Goal: Contribute content: Contribute content

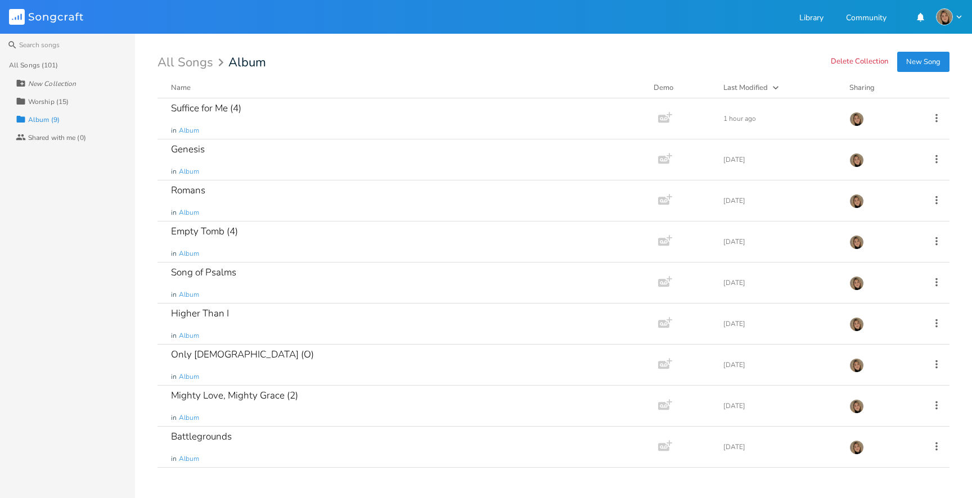
click at [47, 101] on div "Worship (15)" at bounding box center [48, 101] width 40 height 7
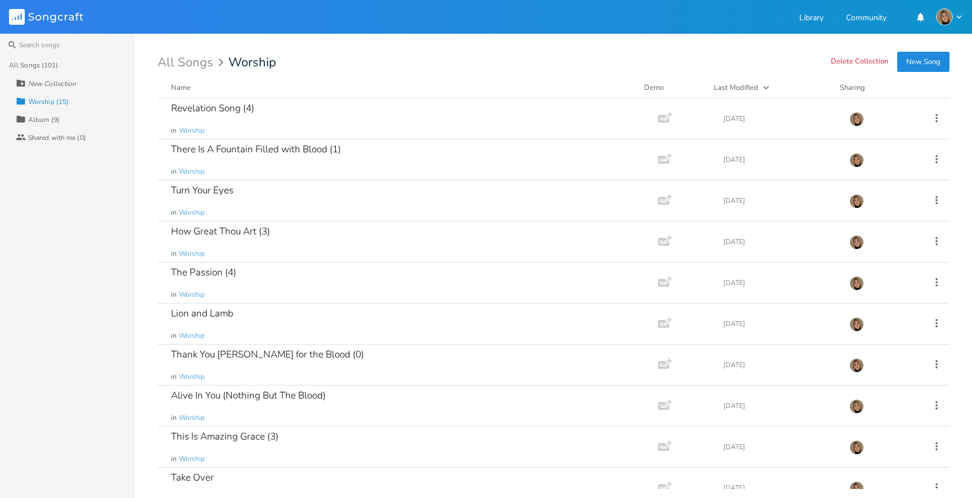
click at [36, 65] on div "All Songs (101)" at bounding box center [33, 65] width 49 height 7
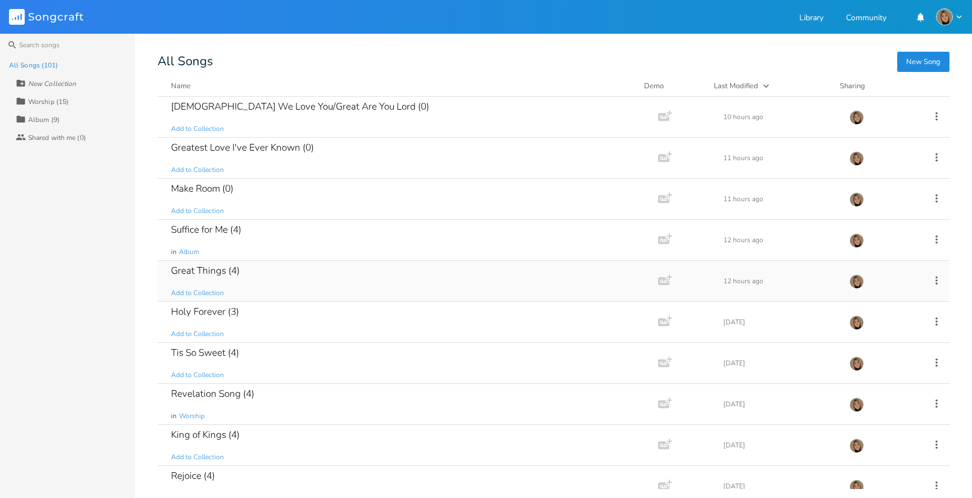
click at [214, 272] on div "Great Things (4)" at bounding box center [205, 271] width 69 height 10
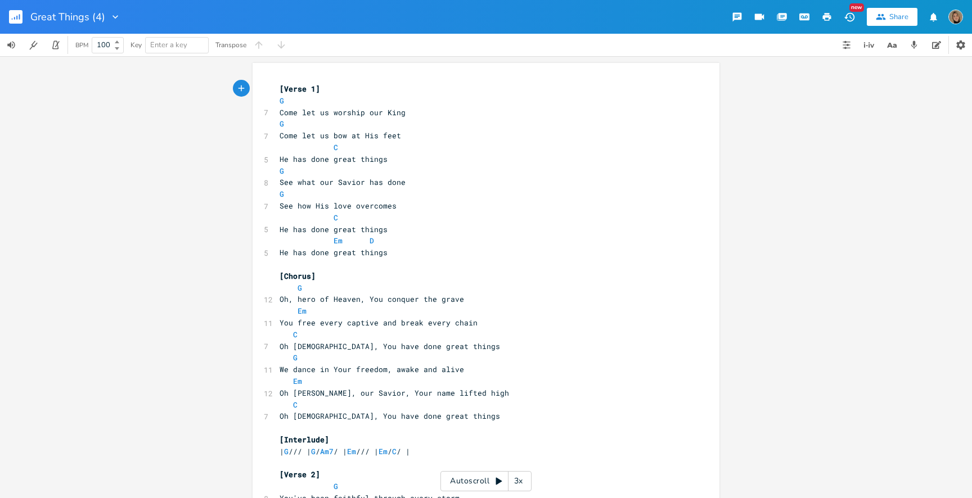
type textarea "G"
drag, startPoint x: 288, startPoint y: 127, endPoint x: 263, endPoint y: 126, distance: 25.3
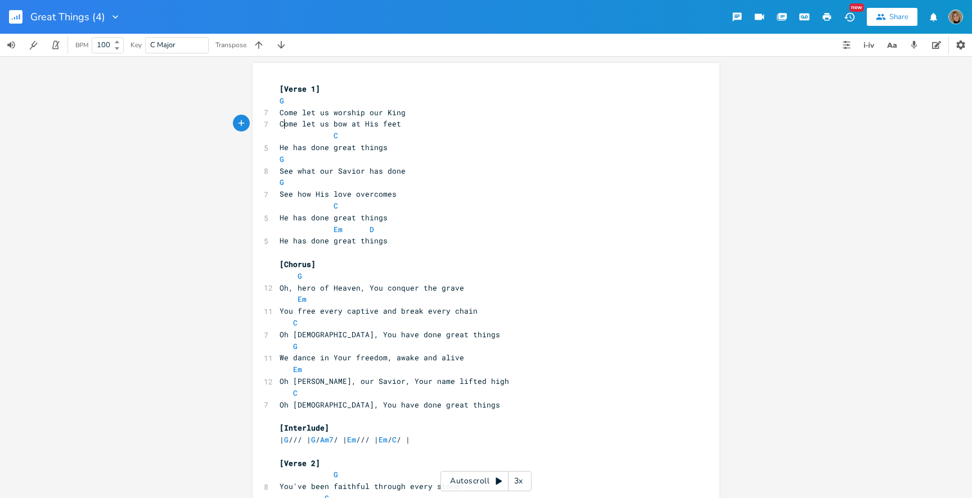
click at [282, 124] on span "Come let us bow at His feet" at bounding box center [340, 124] width 121 height 10
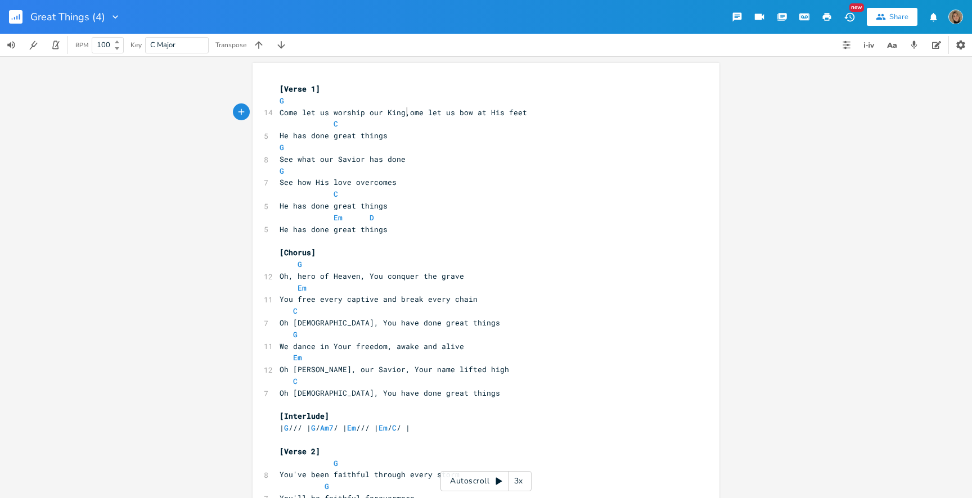
type textarea ", c"
type textarea "G S"
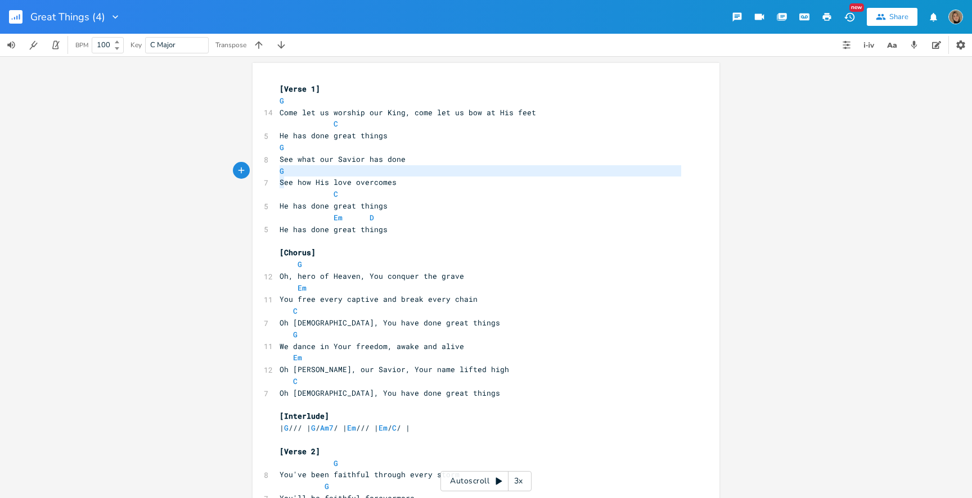
drag, startPoint x: 282, startPoint y: 181, endPoint x: 272, endPoint y: 170, distance: 14.7
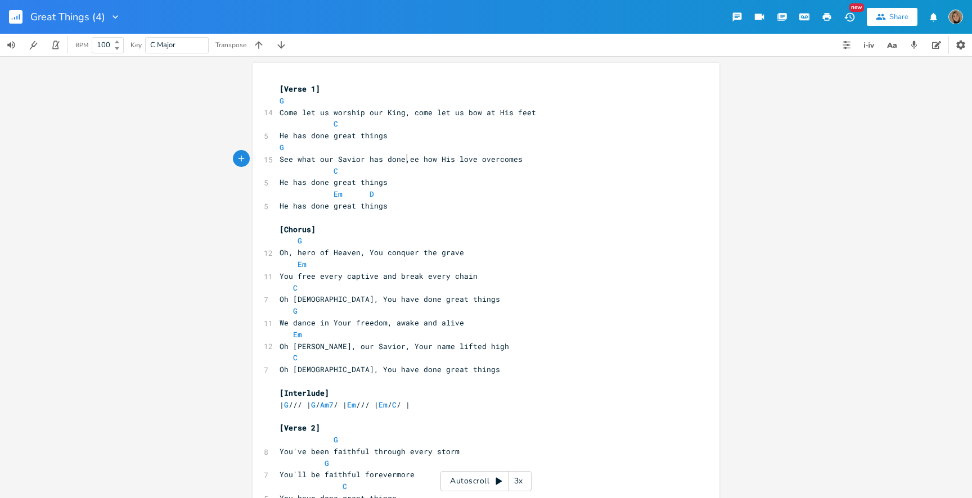
type textarea ", s"
click at [280, 204] on span "He has done great things" at bounding box center [334, 206] width 108 height 10
type textarea "Em D"
drag, startPoint x: 381, startPoint y: 194, endPoint x: 220, endPoint y: 193, distance: 161.4
click at [220, 194] on div "Em D x [Verse 1] G 14 Come let us worship our King, come let us bow at His feet…" at bounding box center [486, 277] width 972 height 442
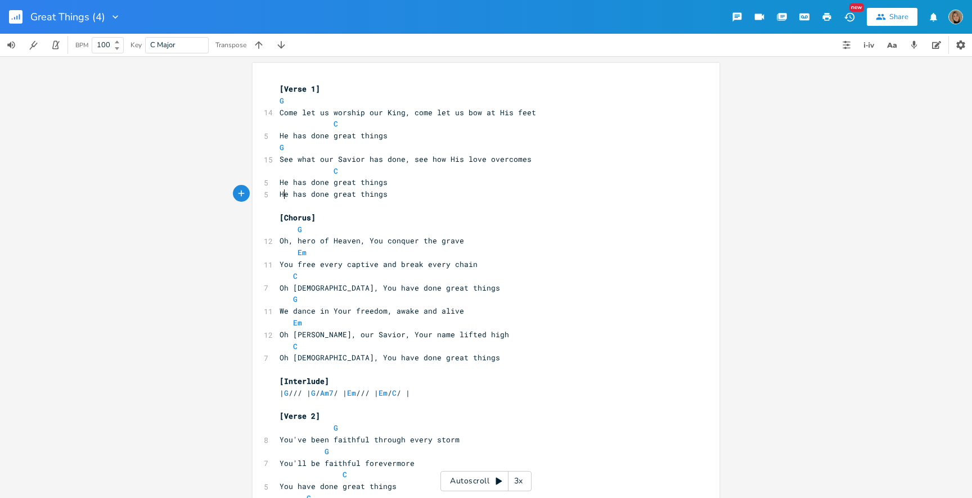
click at [280, 192] on span "He has done great things" at bounding box center [334, 194] width 108 height 10
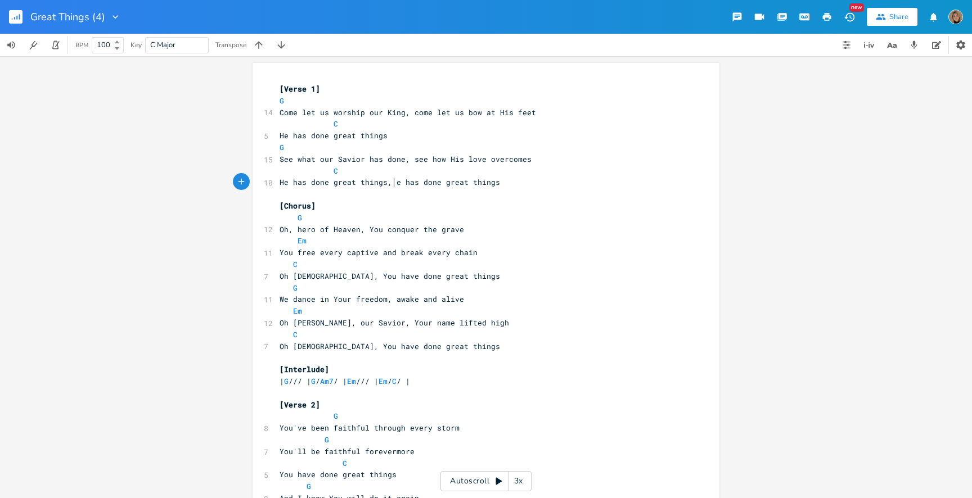
scroll to position [0, 3]
type textarea ", h"
type textarea "H"
click at [403, 170] on pre "C" at bounding box center [480, 171] width 406 height 12
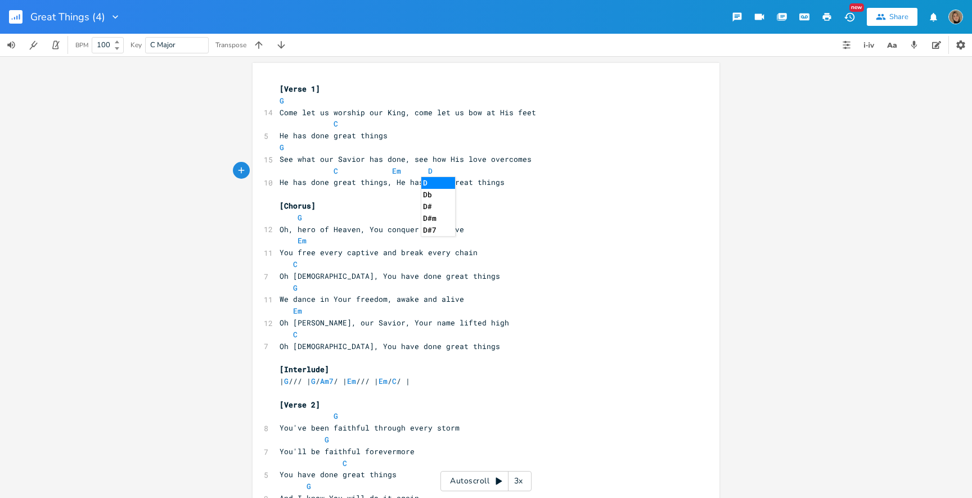
click at [381, 170] on span "C Em D" at bounding box center [356, 171] width 153 height 10
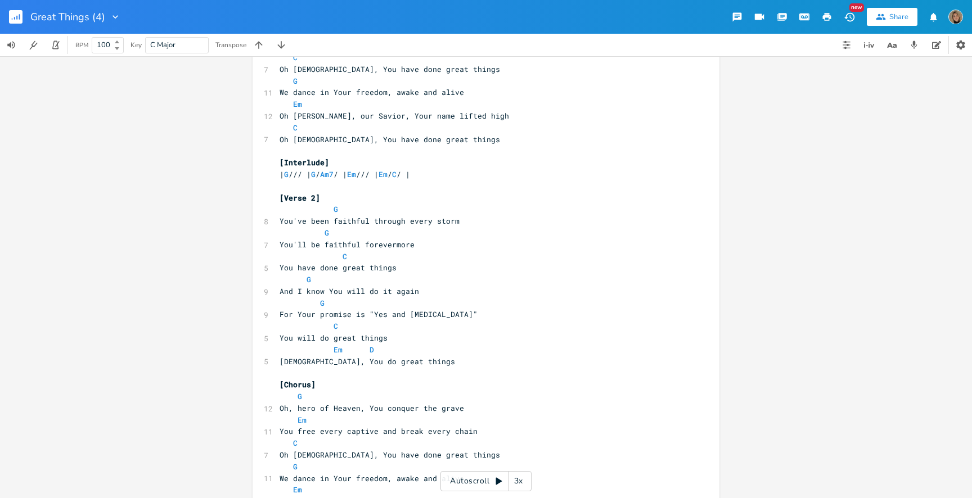
scroll to position [0, 0]
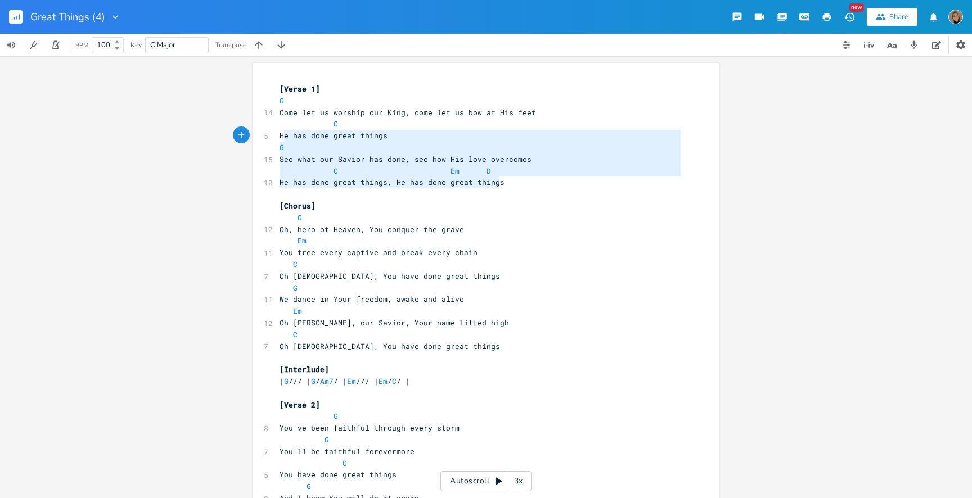
type textarea "Come let us worship our King, come let us bow at His feet C He has done great t…"
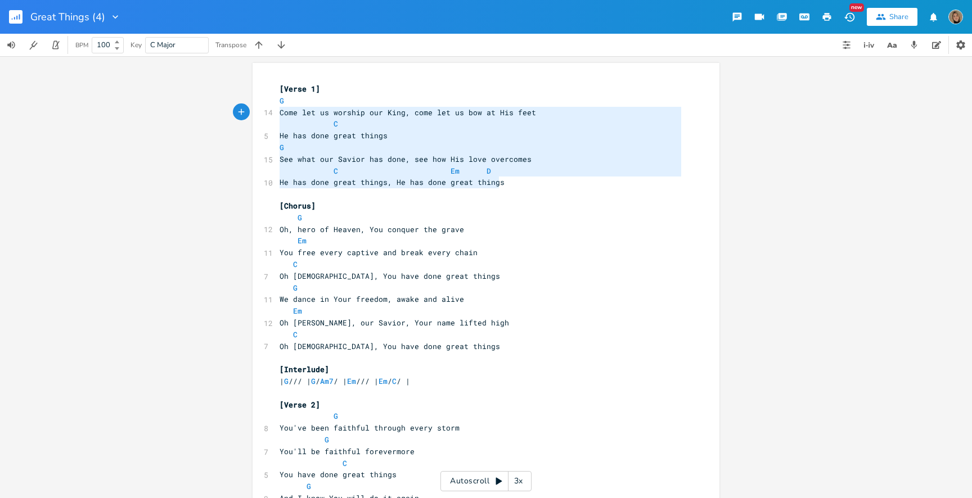
drag, startPoint x: 502, startPoint y: 185, endPoint x: 273, endPoint y: 114, distance: 239.6
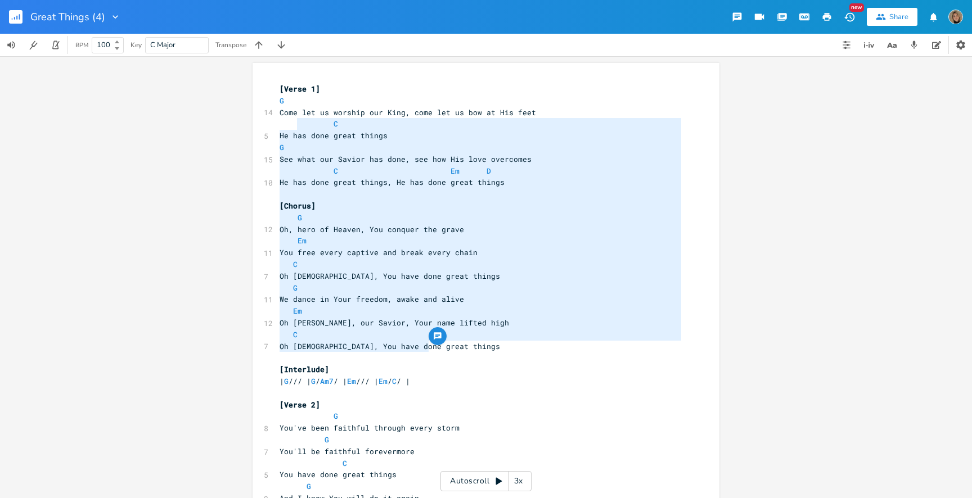
type textarea "[Verse 1] G Come let us worship our King, come let us bow at His feet C He has …"
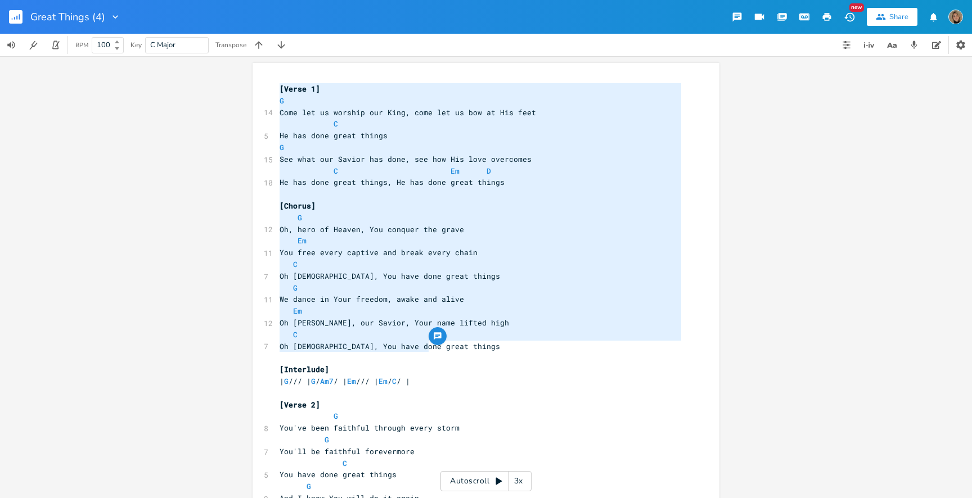
drag, startPoint x: 432, startPoint y: 348, endPoint x: 258, endPoint y: 73, distance: 325.7
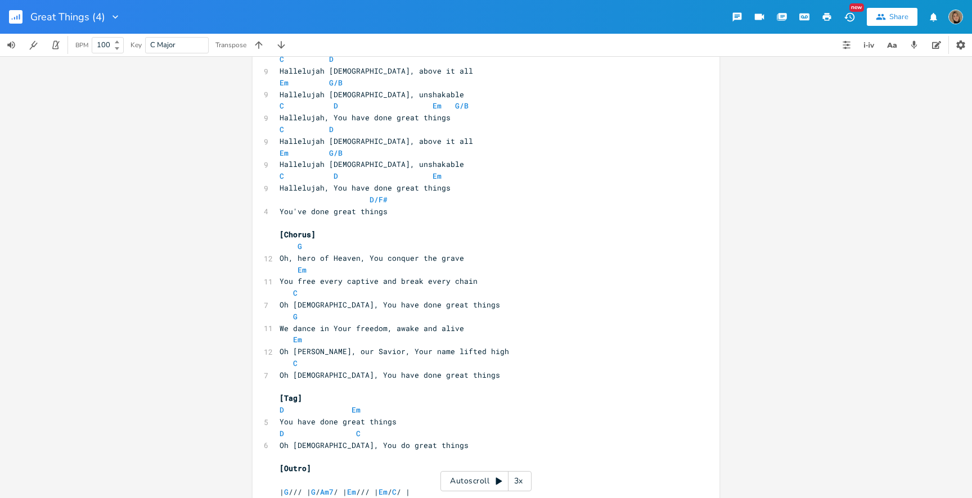
scroll to position [731, 0]
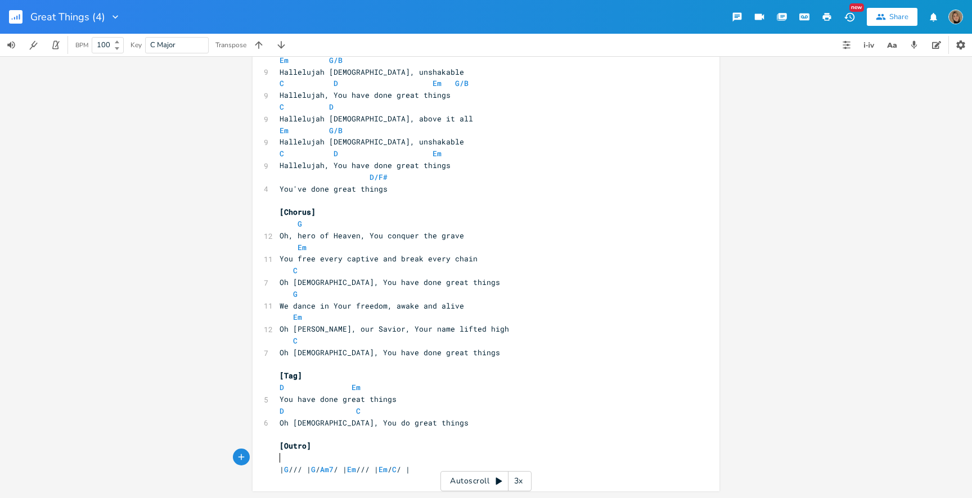
click at [481, 454] on pre "​" at bounding box center [480, 458] width 406 height 12
click at [479, 461] on pre "​" at bounding box center [480, 458] width 406 height 12
click at [471, 468] on pre "| G /// | G / Am7 / | Em /// | Em / C / |" at bounding box center [480, 470] width 406 height 12
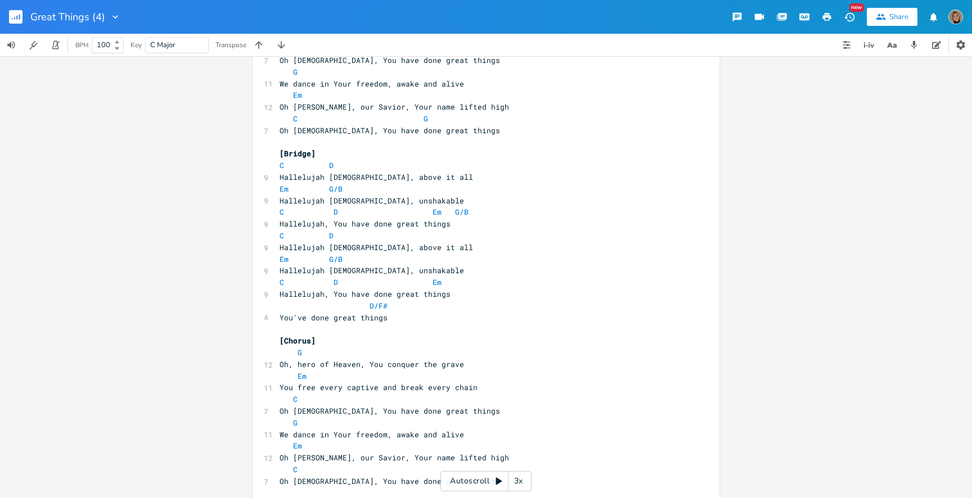
scroll to position [601, 0]
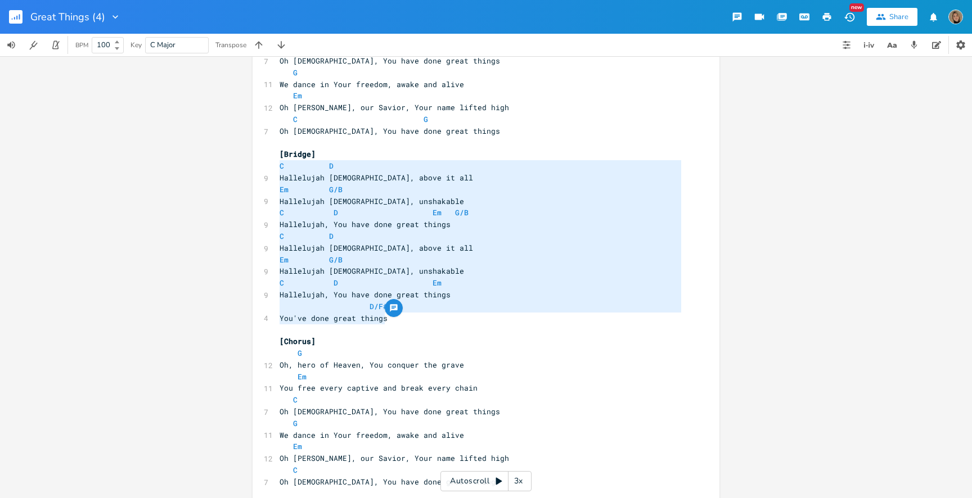
type textarea "[Bridge] C D Hallelujah [DEMOGRAPHIC_DATA], above it all Em G/B Hallelujah [DEM…"
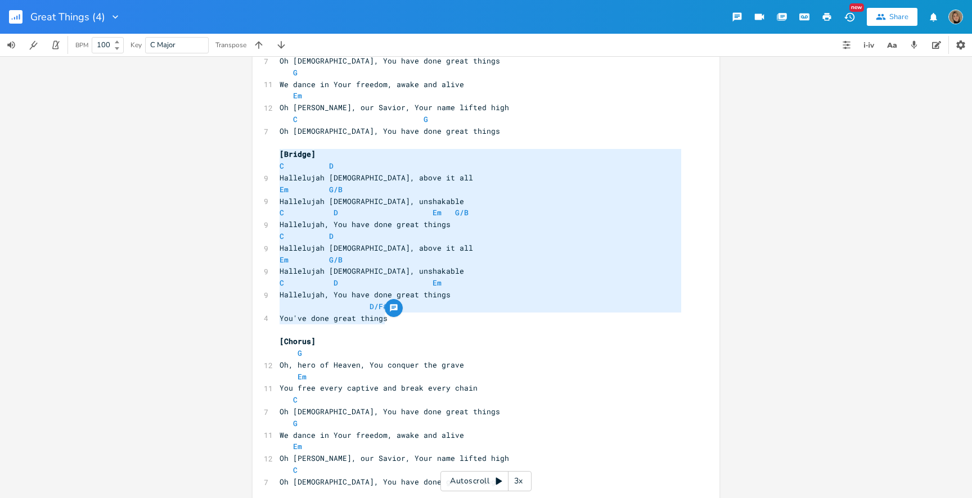
drag, startPoint x: 386, startPoint y: 320, endPoint x: 255, endPoint y: 159, distance: 207.6
click at [255, 159] on div "[Bridge] C D Hallelujah [DEMOGRAPHIC_DATA], above it all Em G/B Hallelujah [DEM…" at bounding box center [486, 217] width 467 height 1510
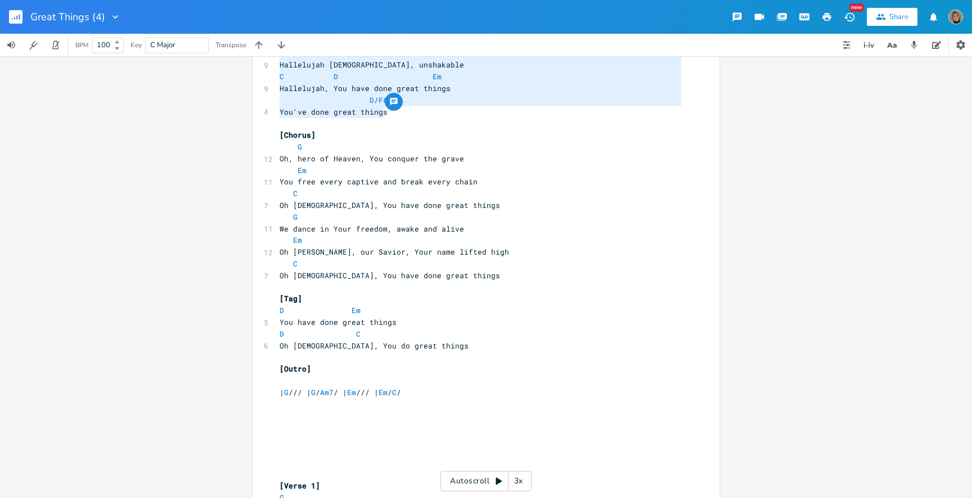
scroll to position [1082, 0]
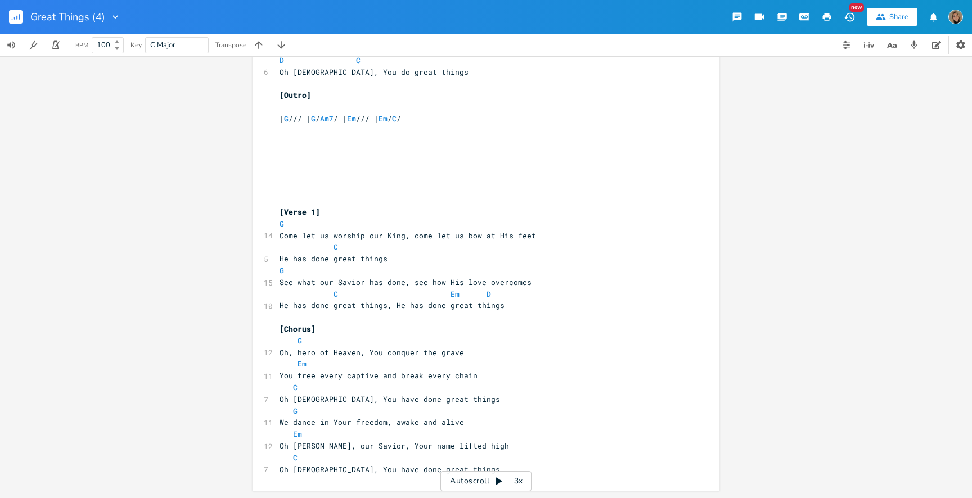
click at [430, 470] on pre "Oh [DEMOGRAPHIC_DATA], You have done great things" at bounding box center [480, 470] width 406 height 12
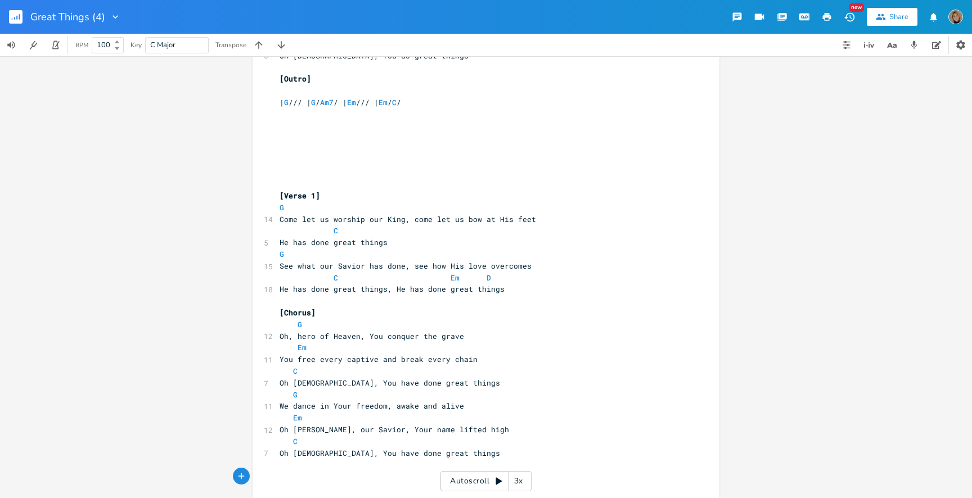
scroll to position [1262, 0]
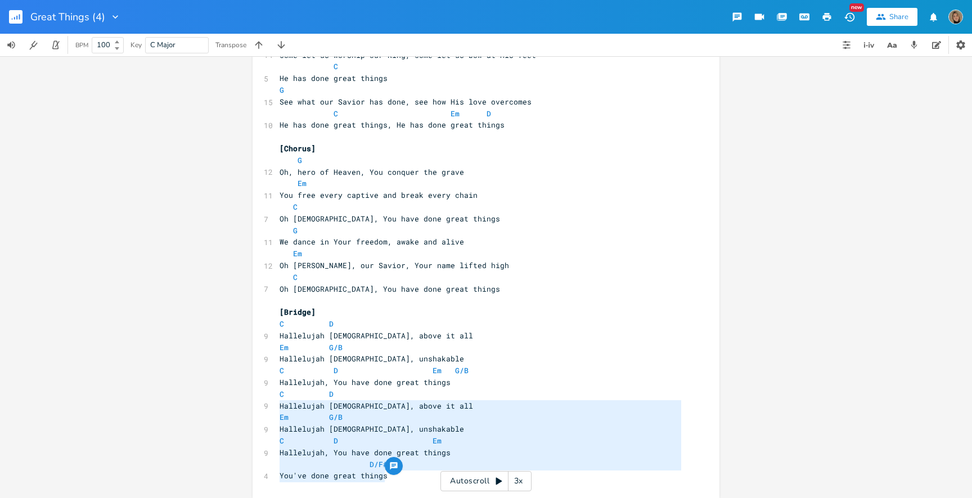
type textarea "C D Hallelujah [DEMOGRAPHIC_DATA], above it all Em G/B Hallelujah [DEMOGRAPHIC_…"
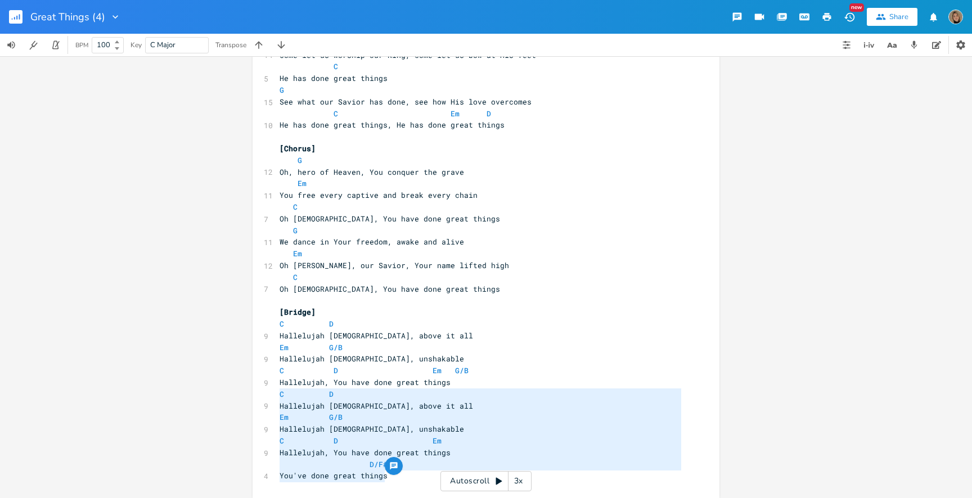
drag, startPoint x: 408, startPoint y: 476, endPoint x: 273, endPoint y: 400, distance: 155.4
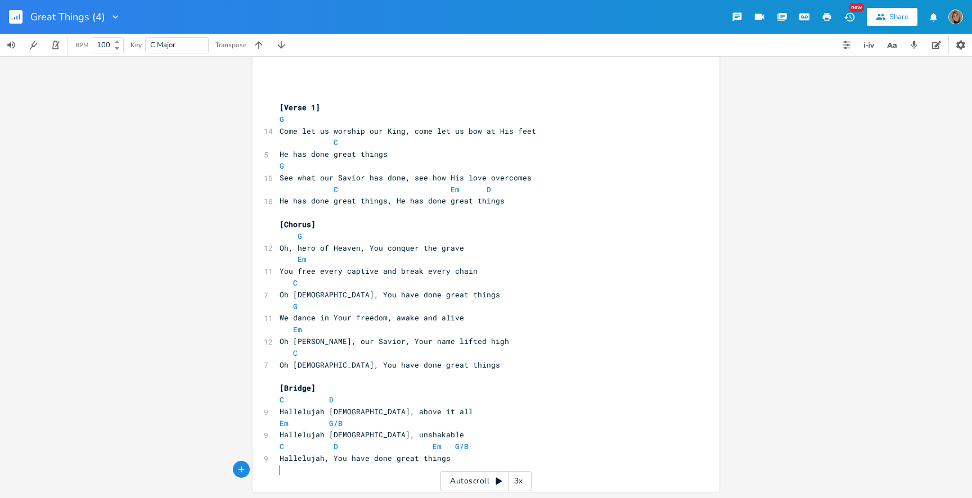
scroll to position [1175, 0]
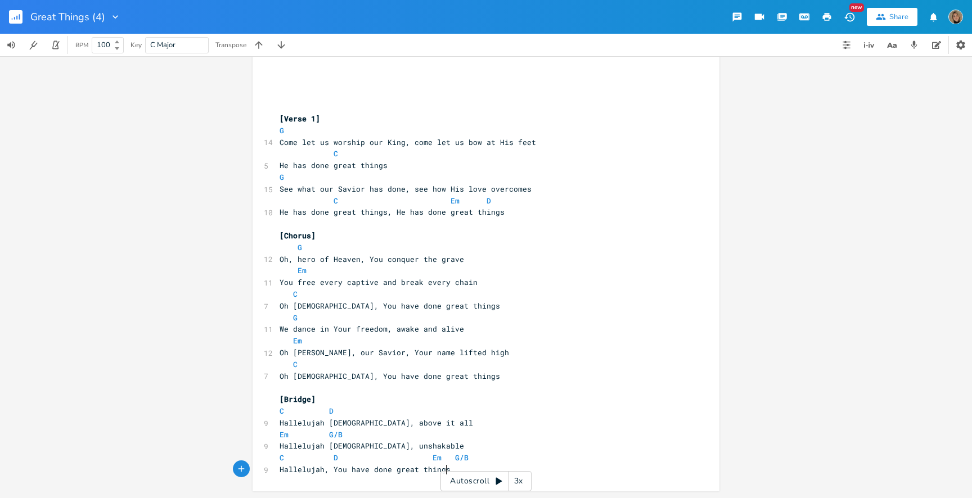
click at [324, 399] on pre "[Bridge]" at bounding box center [480, 400] width 406 height 12
type textarea "2x"
click at [456, 467] on pre "Hallelujah, You have done great things" at bounding box center [480, 470] width 406 height 12
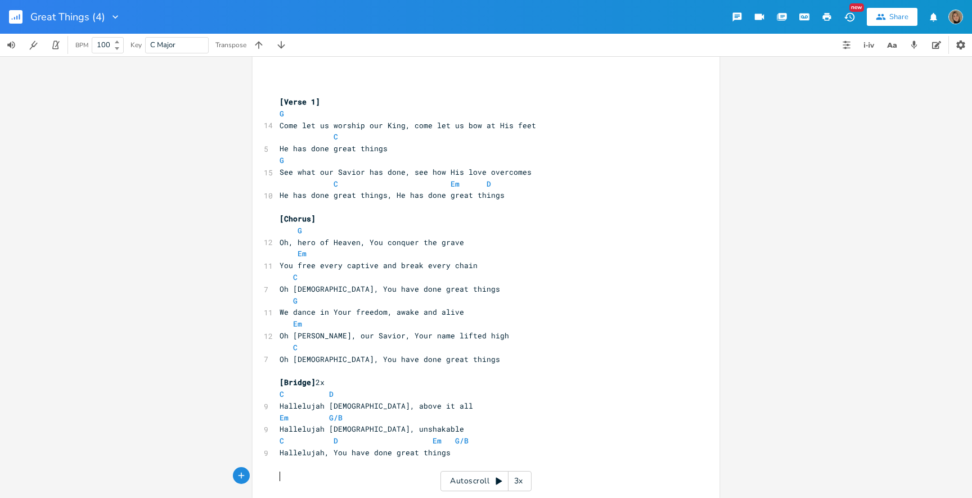
type textarea "[Chorus]"
drag, startPoint x: 313, startPoint y: 218, endPoint x: 265, endPoint y: 218, distance: 48.4
click at [445, 454] on pre "Hallelujah, You have done great things" at bounding box center [480, 453] width 406 height 12
click at [585, 312] on pre "We dance in Your freedom, awake and alive" at bounding box center [480, 313] width 406 height 12
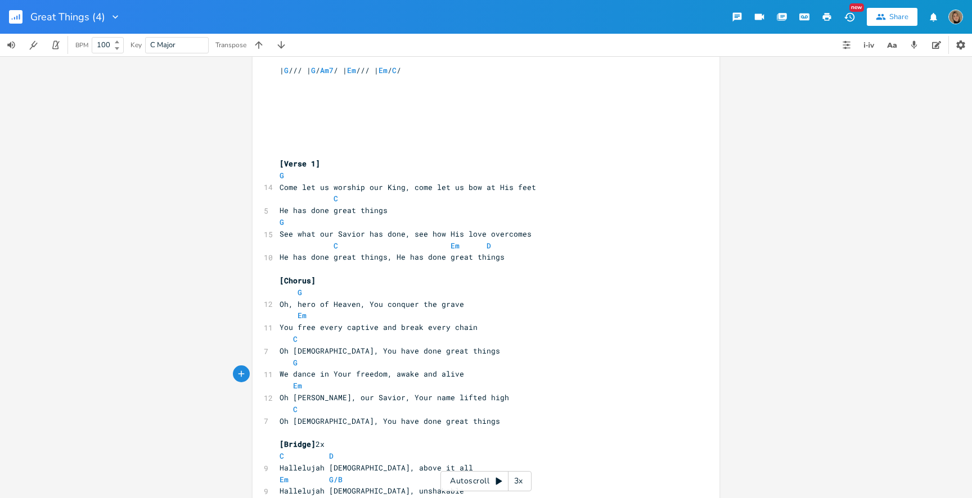
scroll to position [1147, 0]
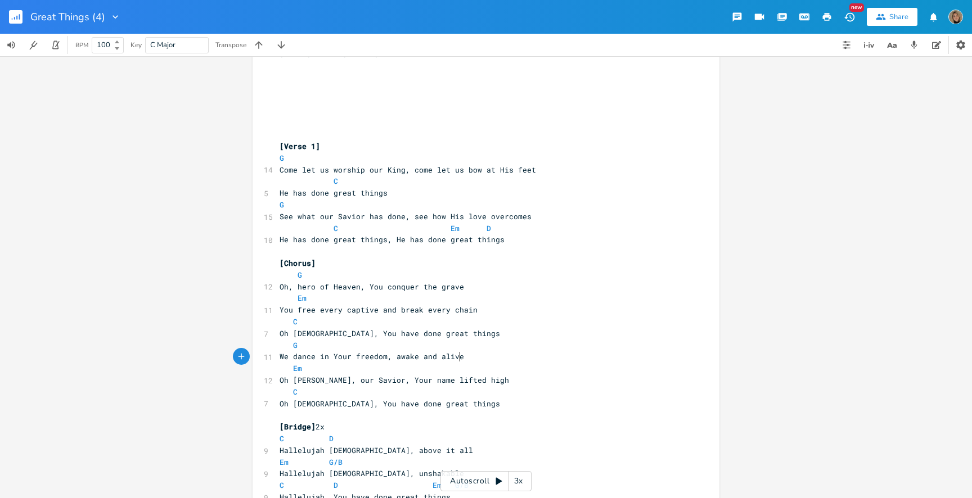
click at [830, 15] on icon "button" at bounding box center [827, 17] width 8 height 8
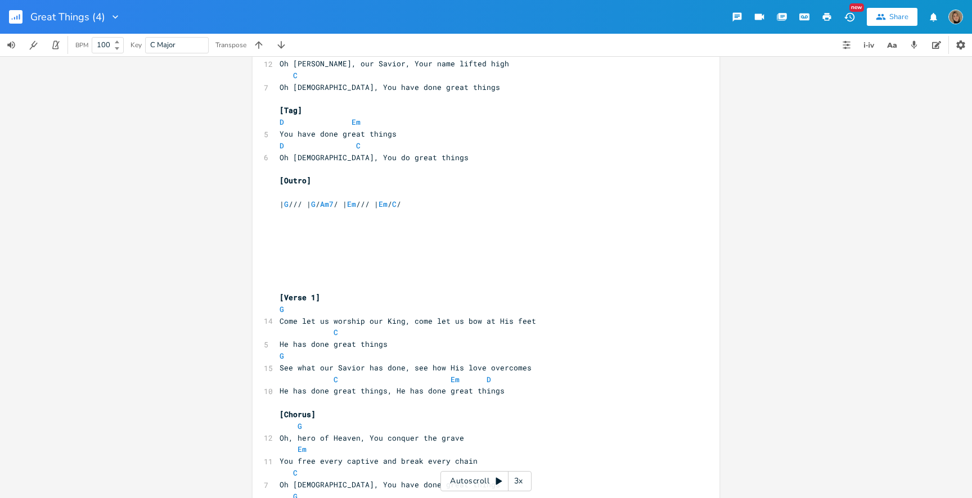
scroll to position [0, 0]
click at [348, 289] on pre "​" at bounding box center [480, 286] width 406 height 12
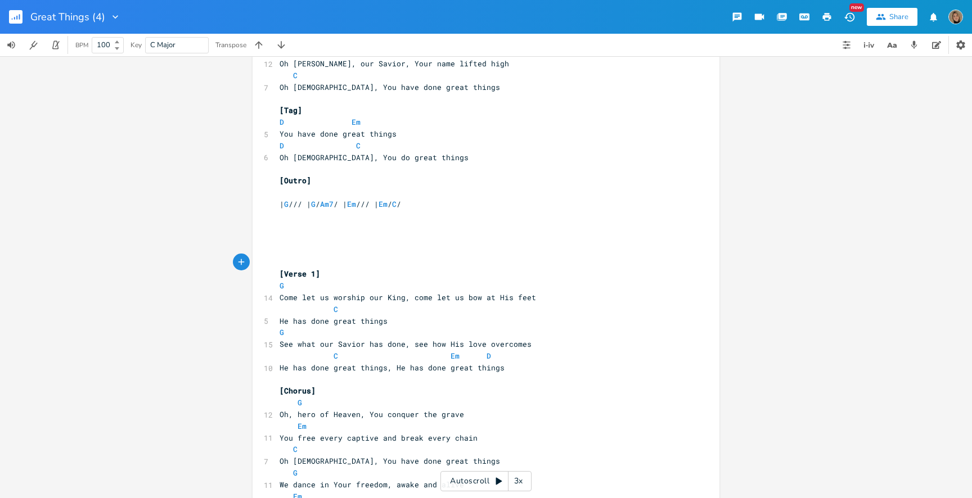
click at [826, 8] on button "button" at bounding box center [827, 17] width 22 height 20
click at [363, 239] on pre "​" at bounding box center [480, 239] width 406 height 12
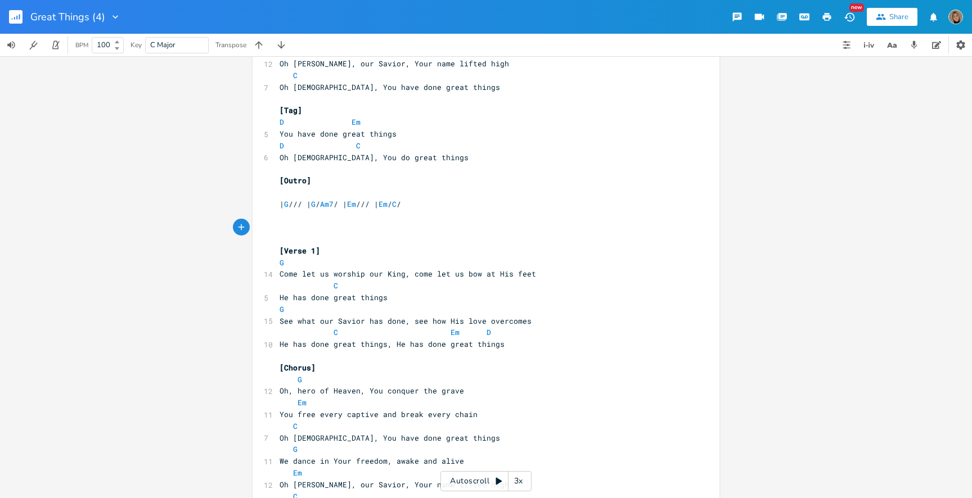
click at [831, 15] on icon "button" at bounding box center [827, 17] width 10 height 10
click at [345, 239] on pre "​" at bounding box center [480, 239] width 406 height 12
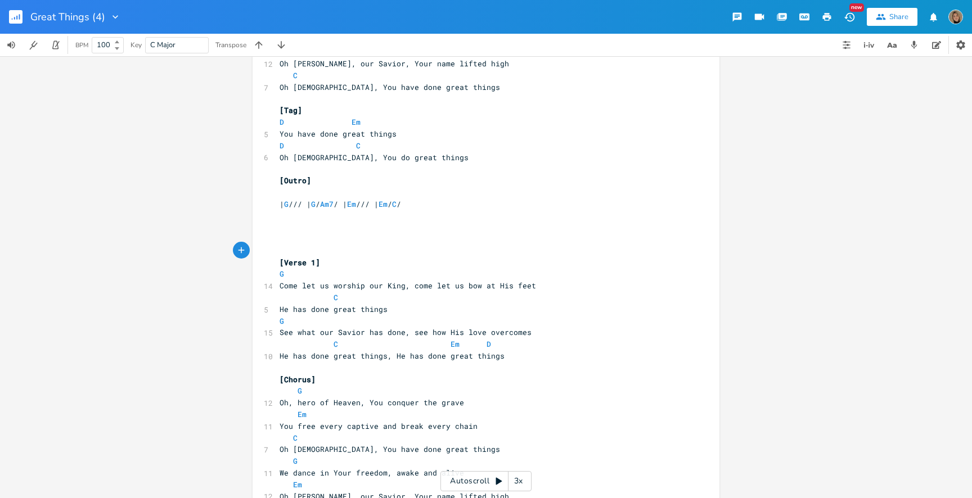
click at [823, 21] on icon "button" at bounding box center [827, 17] width 10 height 10
click at [258, 43] on icon "button" at bounding box center [258, 44] width 7 height 7
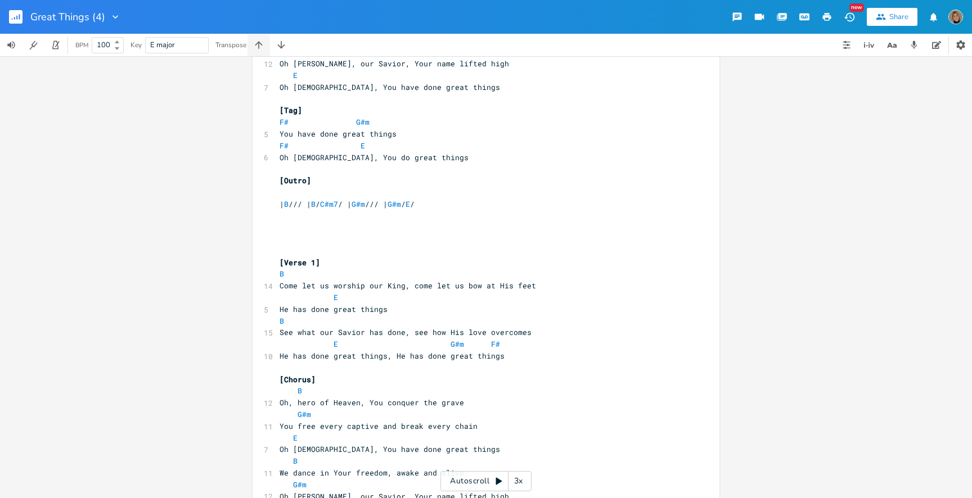
click at [260, 46] on icon "button" at bounding box center [258, 44] width 11 height 11
click at [276, 46] on icon "button" at bounding box center [281, 44] width 11 height 11
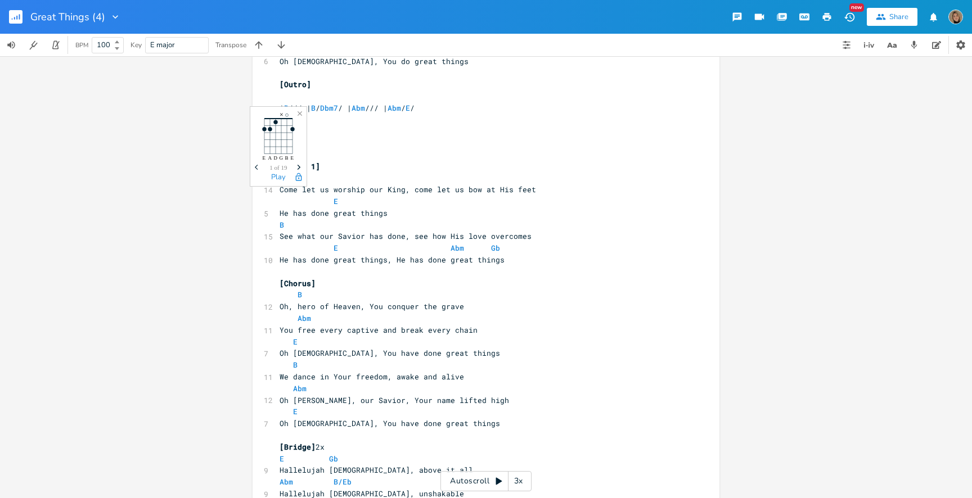
scroll to position [1099, 0]
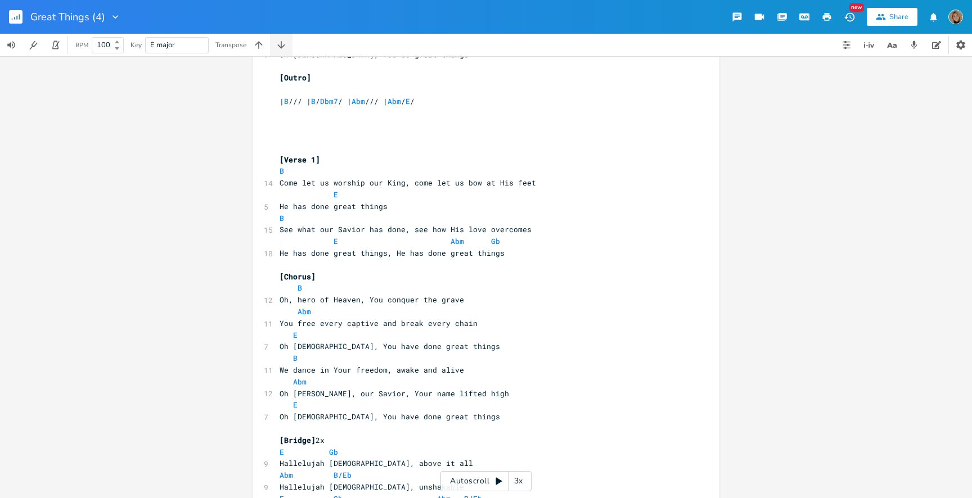
click at [280, 43] on icon "button" at bounding box center [281, 44] width 11 height 11
click at [263, 44] on icon "button" at bounding box center [258, 44] width 11 height 11
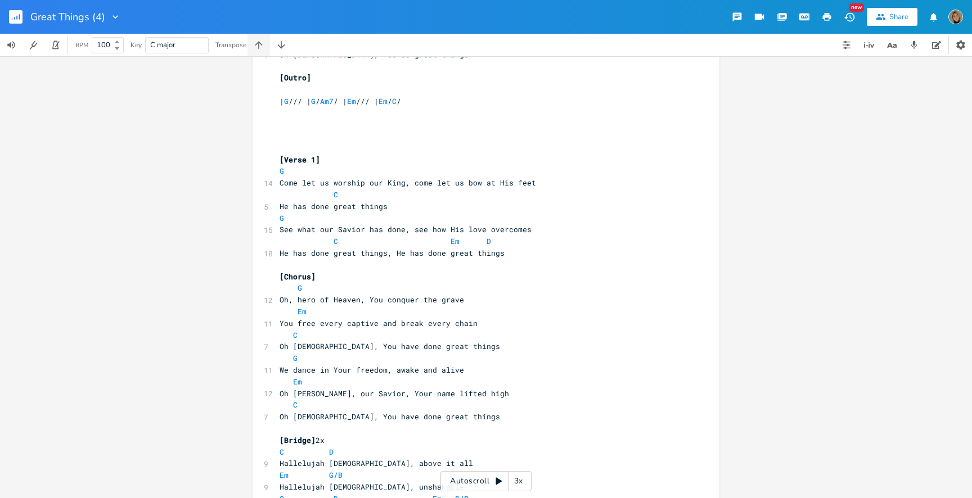
click at [263, 44] on icon "button" at bounding box center [258, 44] width 11 height 11
click at [278, 44] on icon "button" at bounding box center [281, 44] width 11 height 11
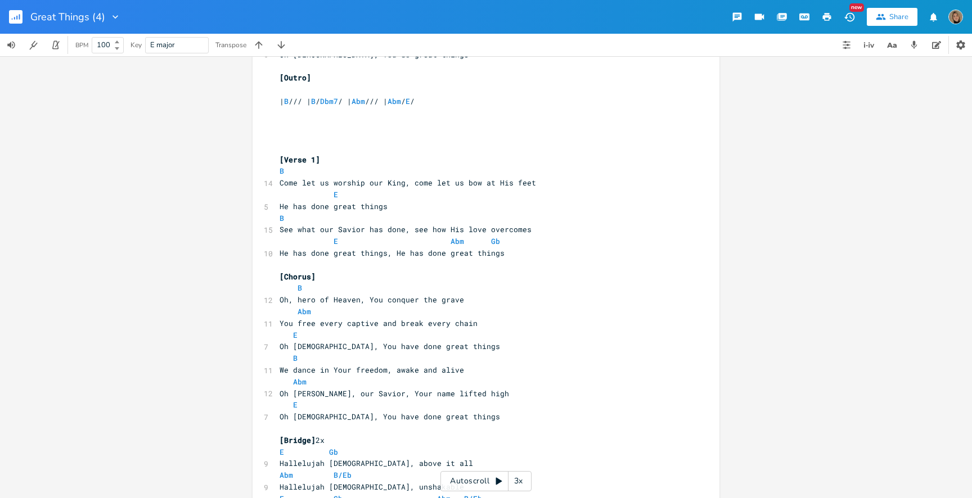
scroll to position [1187, 0]
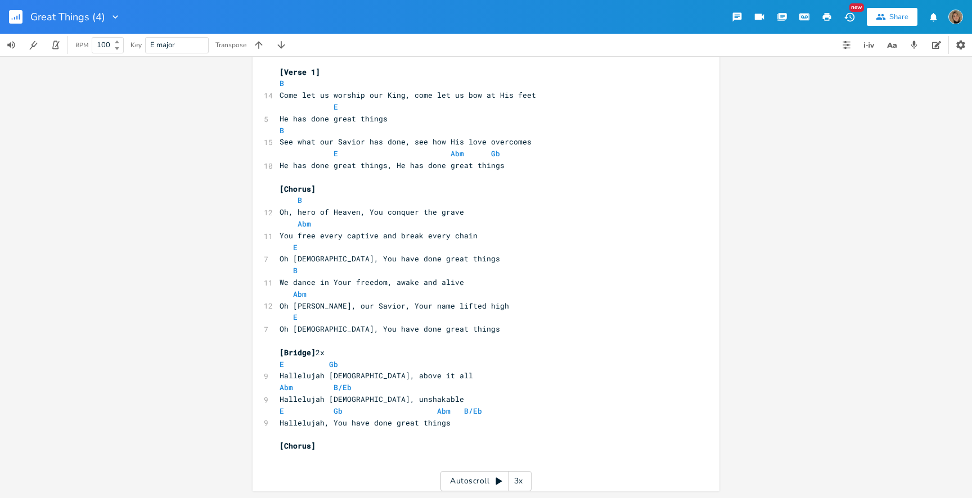
click at [831, 15] on icon "button" at bounding box center [827, 17] width 10 height 10
click at [283, 44] on icon "button" at bounding box center [281, 44] width 11 height 11
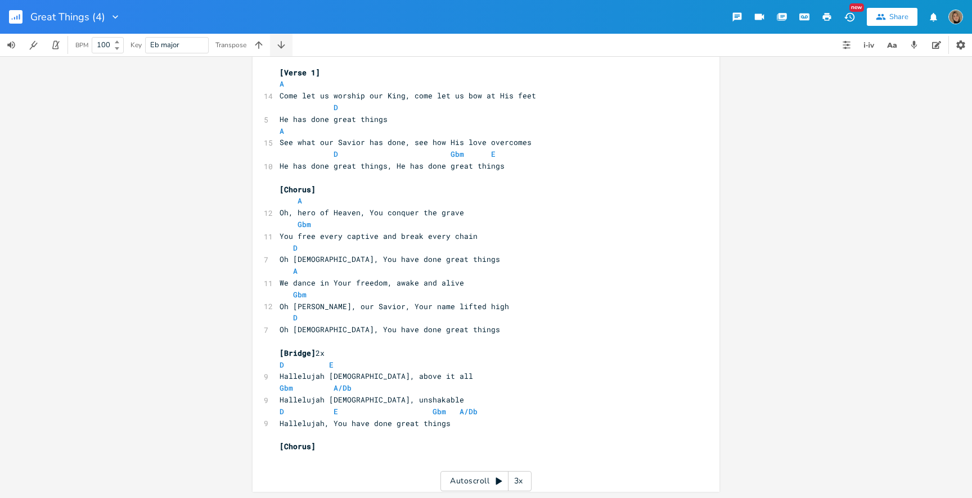
click at [283, 44] on icon "button" at bounding box center [281, 44] width 11 height 11
click at [16, 22] on rect "button" at bounding box center [15, 16] width 13 height 13
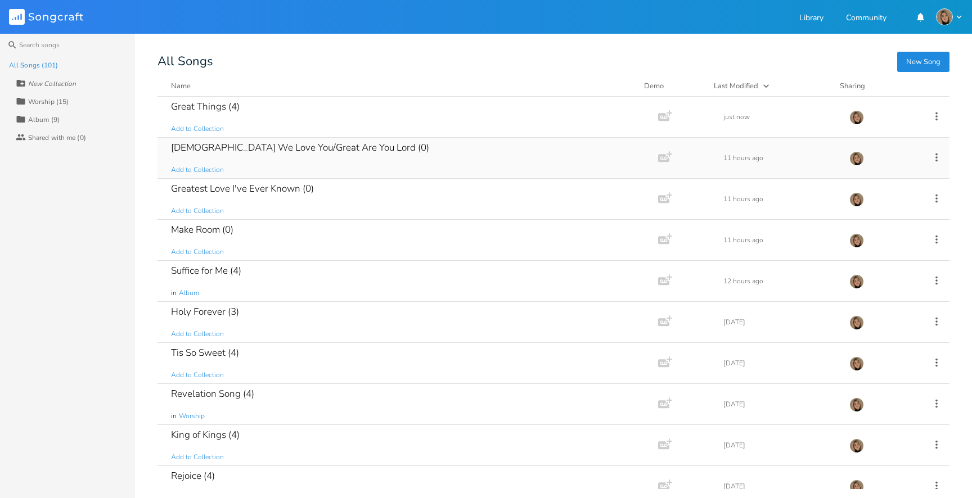
click at [306, 150] on div "[DEMOGRAPHIC_DATA] We Love You/Great Are You Lord (0)" at bounding box center [300, 148] width 258 height 10
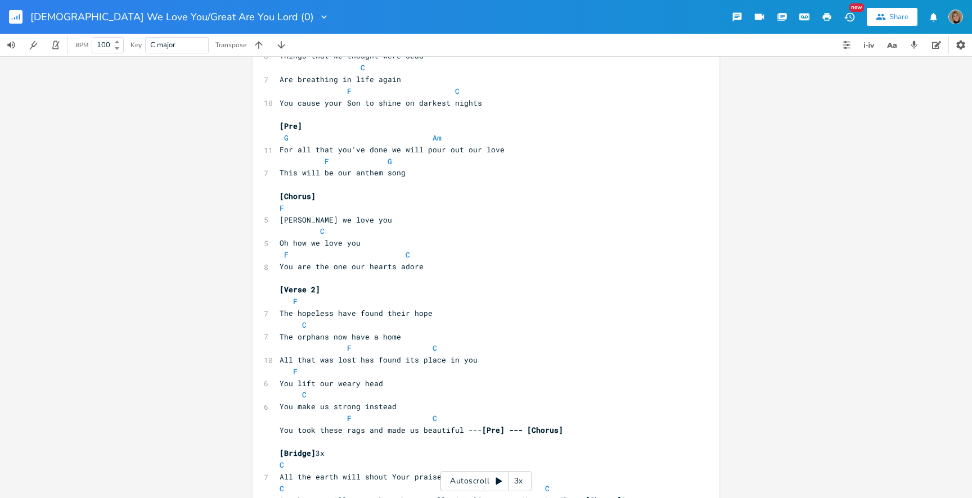
scroll to position [181, 0]
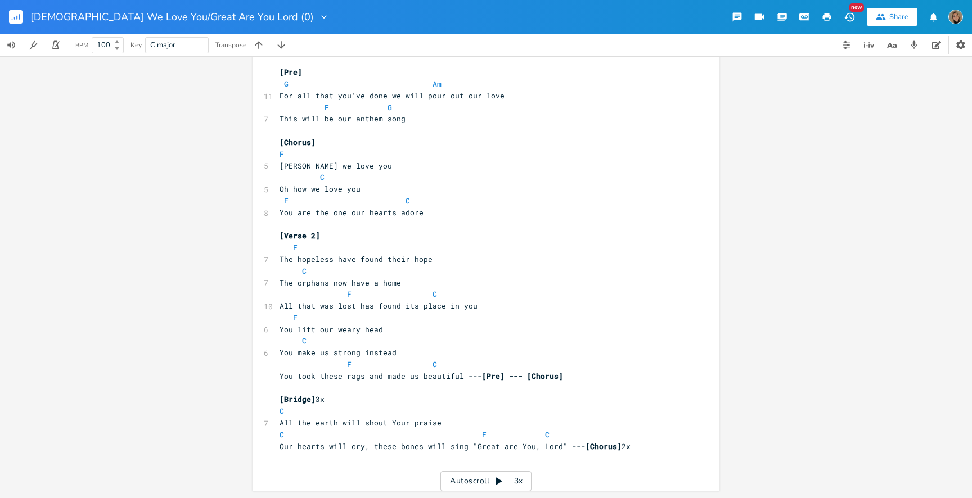
click at [826, 14] on icon "button" at bounding box center [827, 17] width 8 height 8
click at [355, 483] on div "xxxxxxxxxx [Verse 1] C F 6 Old things have passed away C 6 Your love has stayed…" at bounding box center [494, 197] width 434 height 595
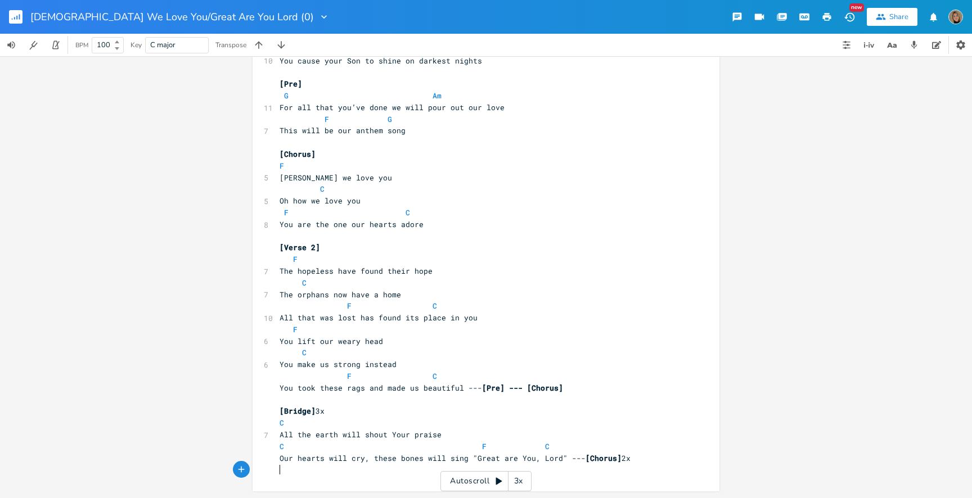
scroll to position [157, 0]
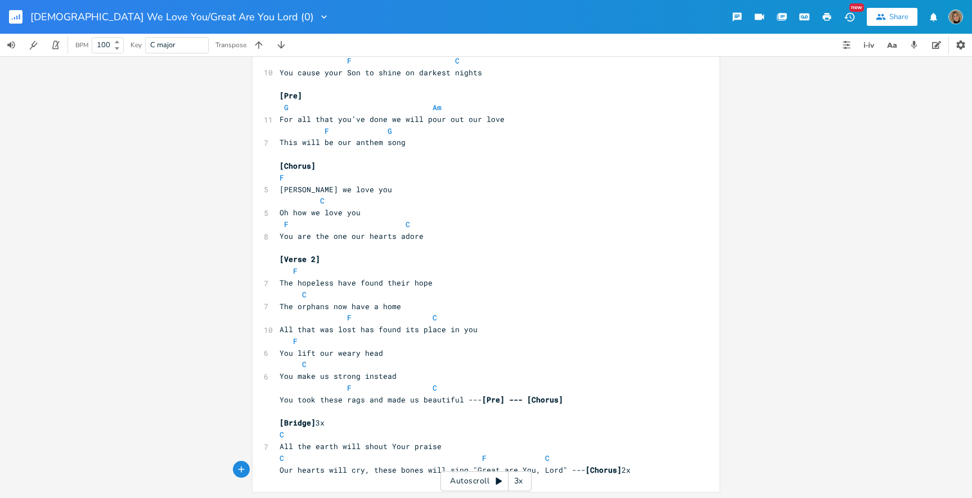
click at [829, 12] on icon "button" at bounding box center [827, 17] width 10 height 10
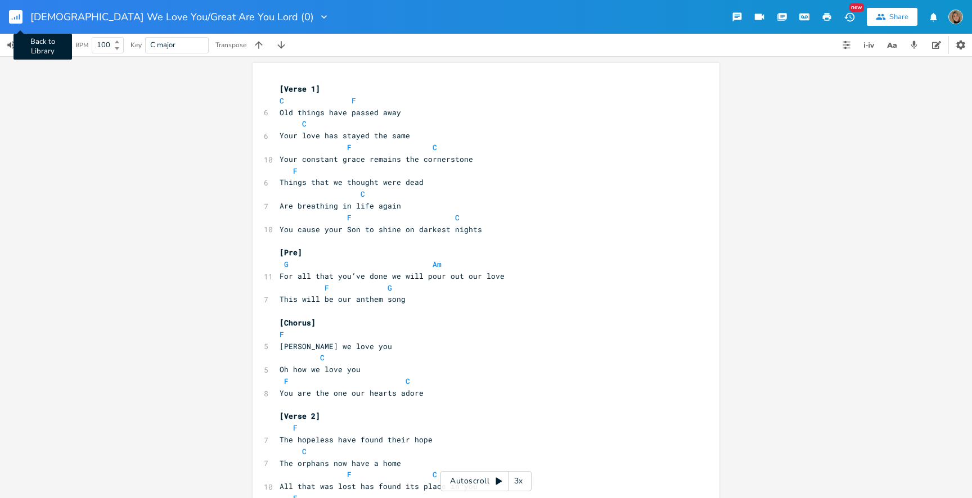
click at [18, 14] on rect "button" at bounding box center [15, 16] width 13 height 13
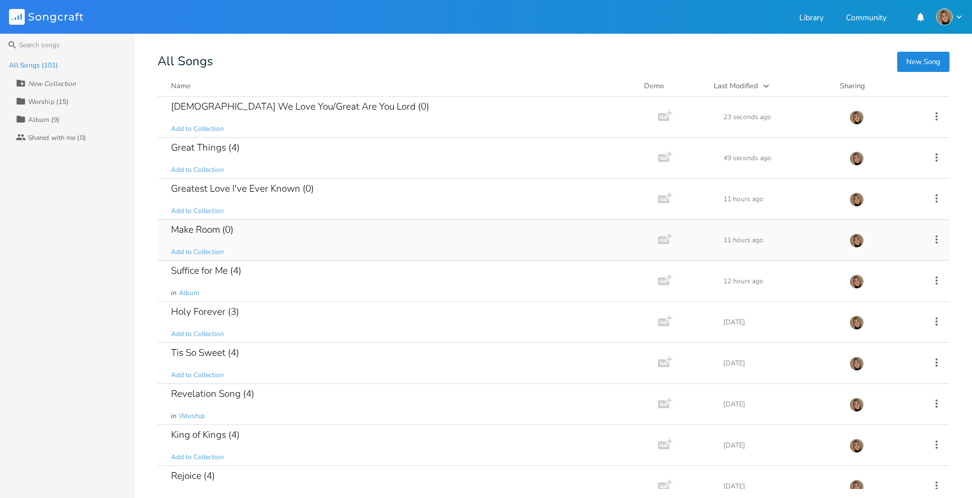
click at [268, 232] on div "Make Room (0) Add to Collection" at bounding box center [405, 240] width 469 height 40
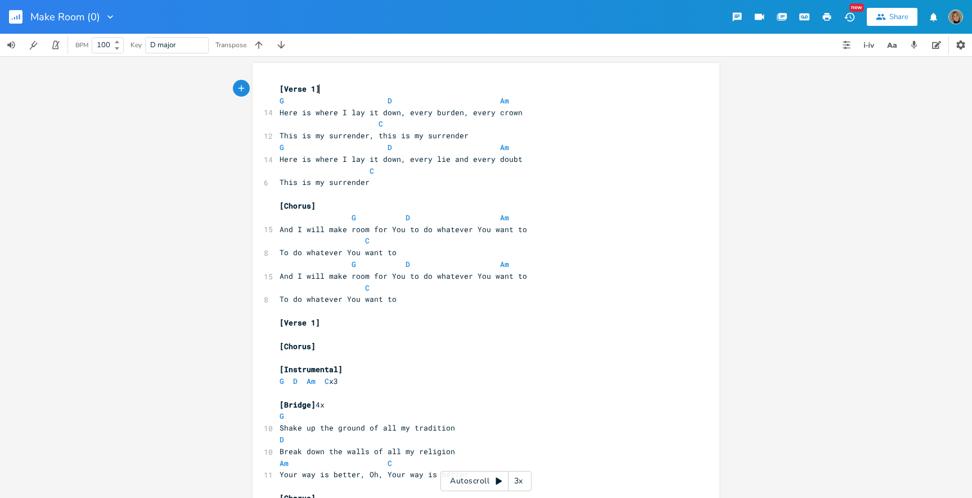
click at [830, 13] on icon "button" at bounding box center [827, 17] width 10 height 10
click at [13, 19] on rect "button" at bounding box center [15, 16] width 13 height 13
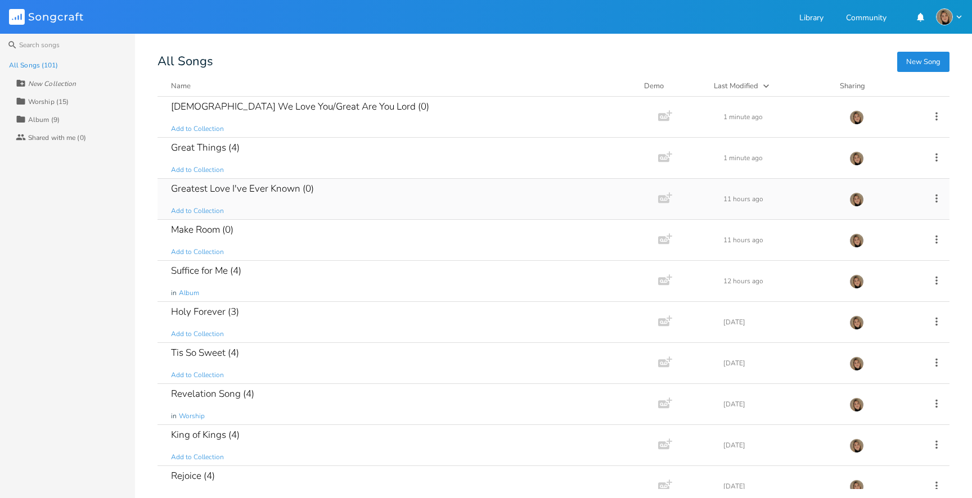
click at [257, 191] on div "Greatest Love I've Ever Known (0)" at bounding box center [242, 189] width 143 height 10
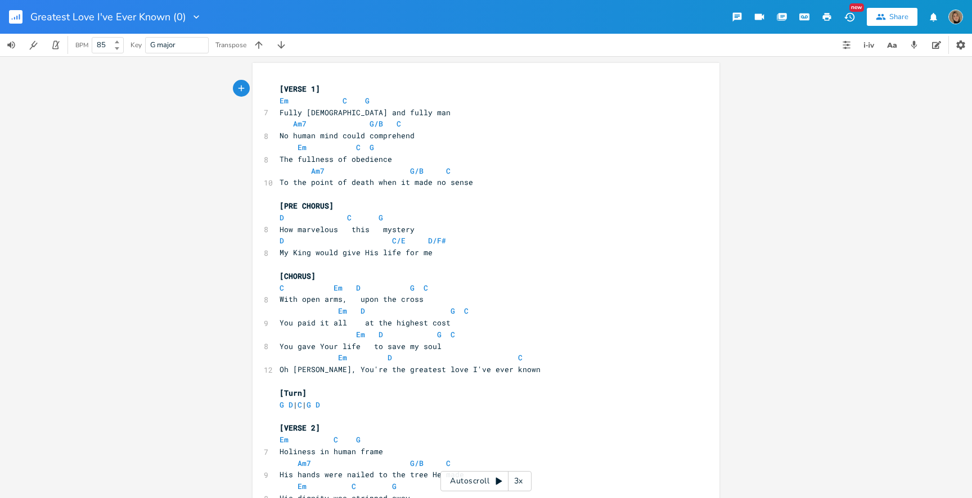
click at [303, 124] on span "Am7 G/B C" at bounding box center [340, 124] width 121 height 10
click at [377, 124] on span "Am G/B C" at bounding box center [340, 124] width 121 height 10
click at [417, 173] on span "Am7 G/B C" at bounding box center [365, 171] width 171 height 10
click at [321, 170] on span "Am7 G C" at bounding box center [363, 171] width 166 height 10
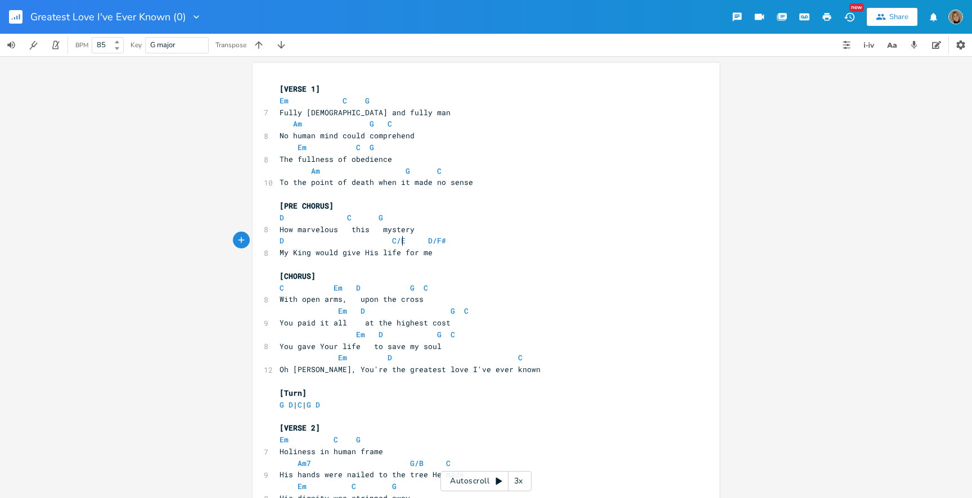
click at [400, 243] on span "D C/E D/F#" at bounding box center [417, 241] width 274 height 10
click at [432, 244] on span "D C D/F#" at bounding box center [412, 241] width 265 height 10
click at [411, 241] on span "D C D" at bounding box center [406, 241] width 252 height 10
click at [379, 243] on span "D C D" at bounding box center [410, 241] width 261 height 10
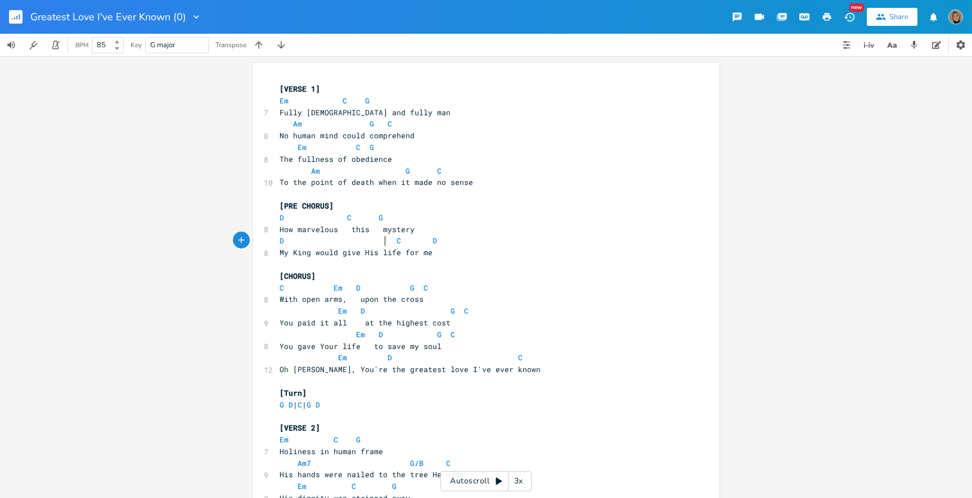
scroll to position [0, 3]
click at [421, 242] on span "D C D" at bounding box center [415, 241] width 270 height 10
click at [394, 241] on span "D C D" at bounding box center [412, 241] width 265 height 10
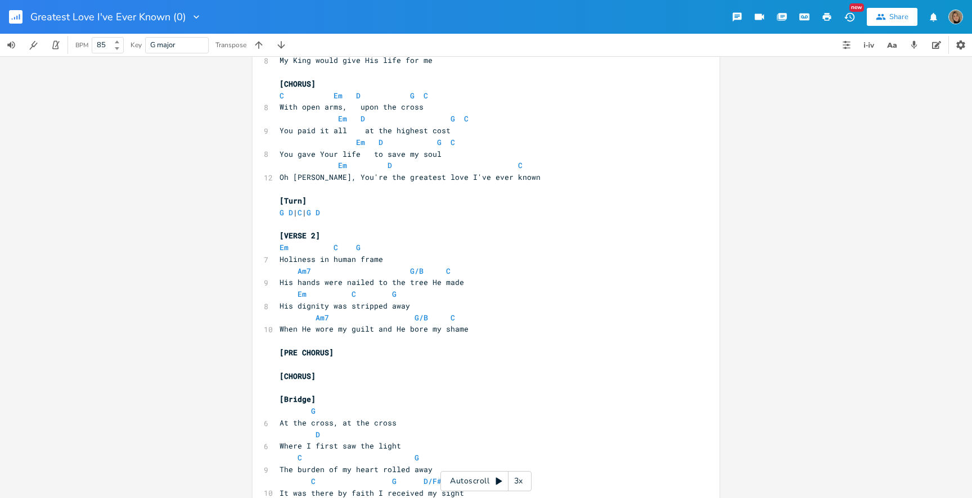
scroll to position [196, 0]
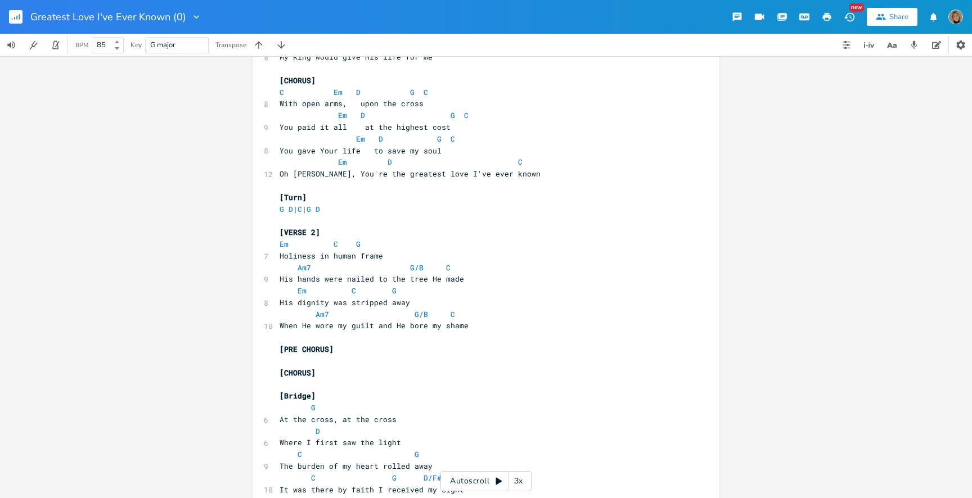
click at [308, 270] on span "Am7 G/B C" at bounding box center [365, 268] width 171 height 10
click at [412, 269] on span "G/B" at bounding box center [412, 268] width 13 height 11
click at [391, 269] on span "Am G C" at bounding box center [361, 268] width 162 height 10
click at [325, 313] on span "Am7 G/B C" at bounding box center [367, 314] width 175 height 10
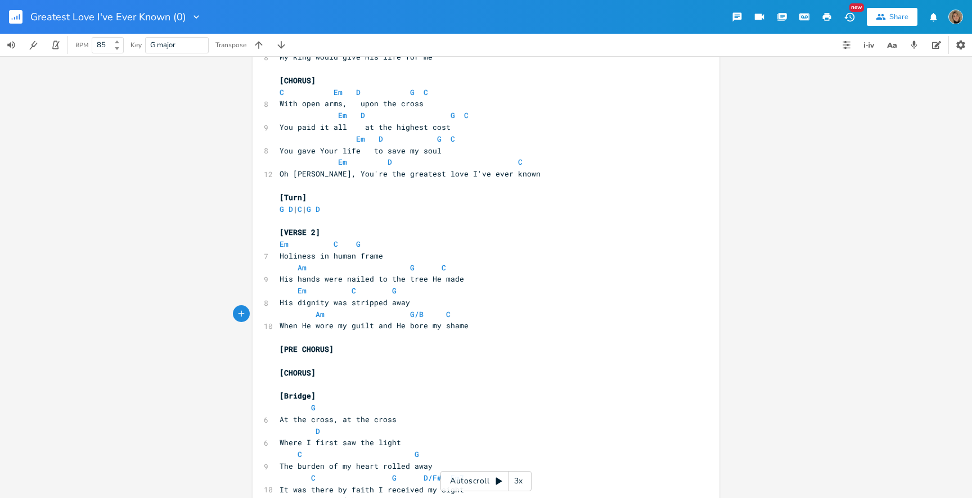
click at [418, 312] on span "Am G/B C" at bounding box center [365, 314] width 171 height 10
click at [391, 314] on span "Am G C" at bounding box center [361, 314] width 162 height 10
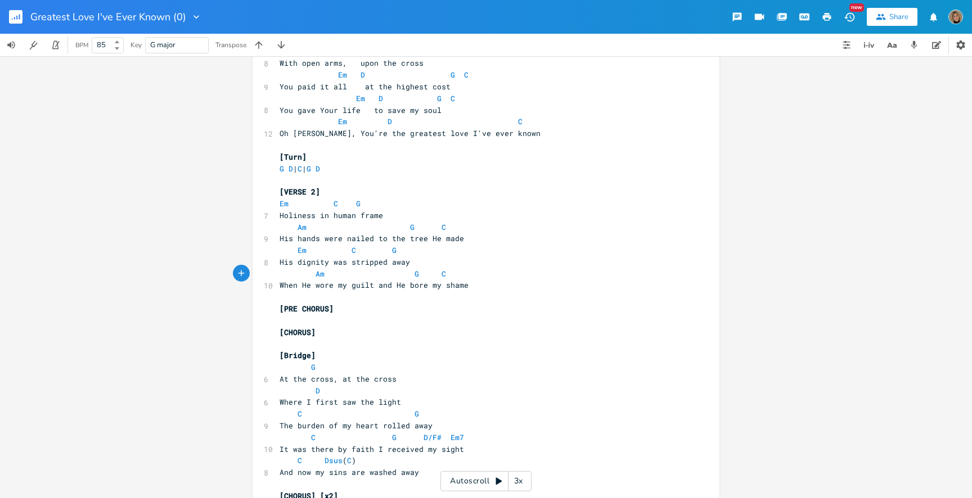
scroll to position [238, 0]
click at [416, 322] on pre "​" at bounding box center [480, 319] width 406 height 12
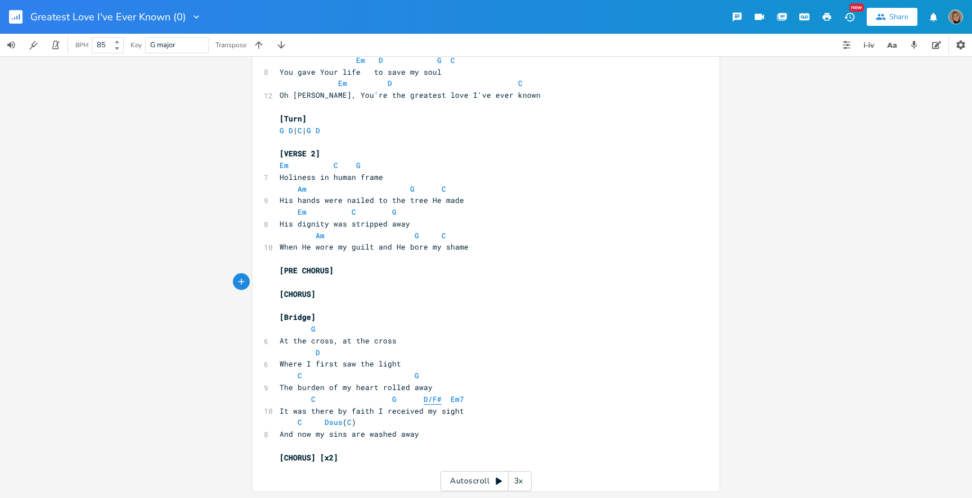
click at [430, 399] on span "D/F#" at bounding box center [433, 399] width 18 height 11
click at [449, 402] on pre "C G D Em7" at bounding box center [480, 400] width 406 height 12
click at [414, 400] on span "C G D Em" at bounding box center [363, 400] width 166 height 10
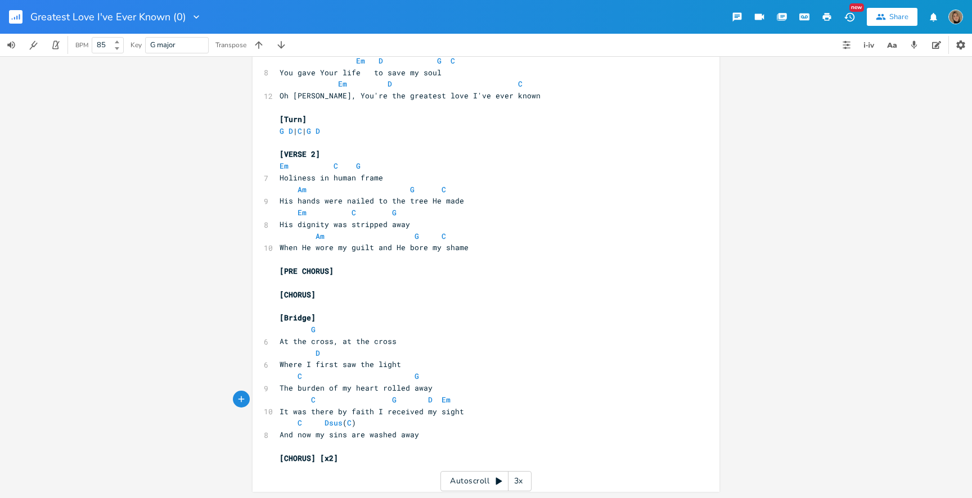
click at [433, 400] on span "C G D Em" at bounding box center [365, 400] width 171 height 10
click at [338, 427] on span "C Dsus ( C )" at bounding box center [318, 423] width 76 height 10
click at [318, 426] on span "C D ( C )" at bounding box center [311, 423] width 63 height 10
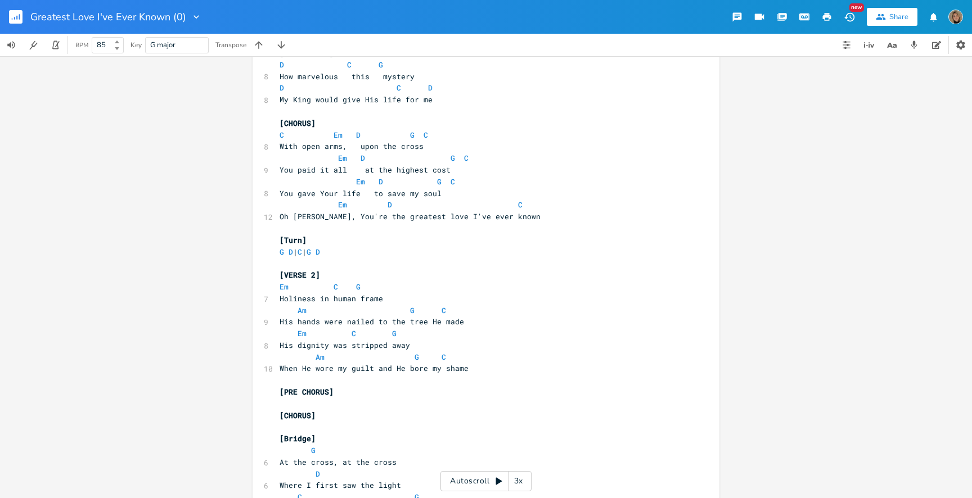
scroll to position [0, 0]
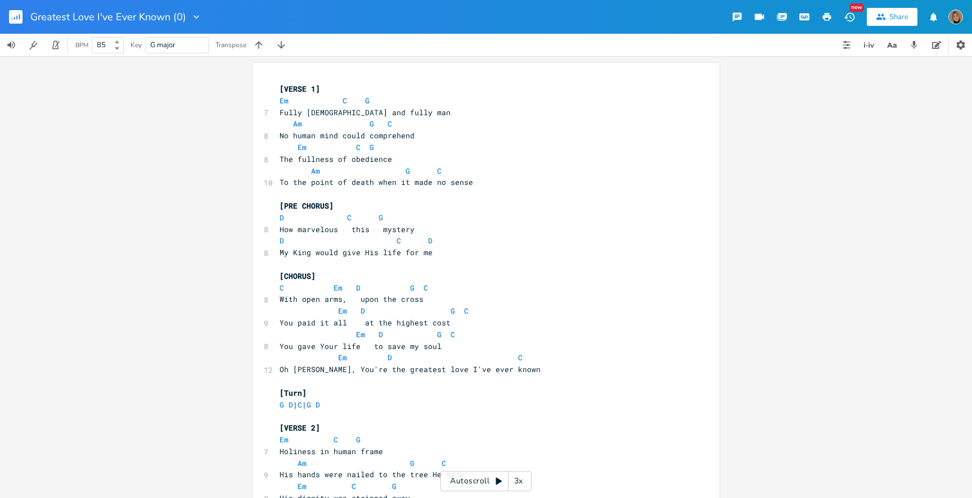
click at [826, 15] on icon "button" at bounding box center [827, 17] width 8 height 8
click at [828, 20] on icon "button" at bounding box center [827, 17] width 8 height 8
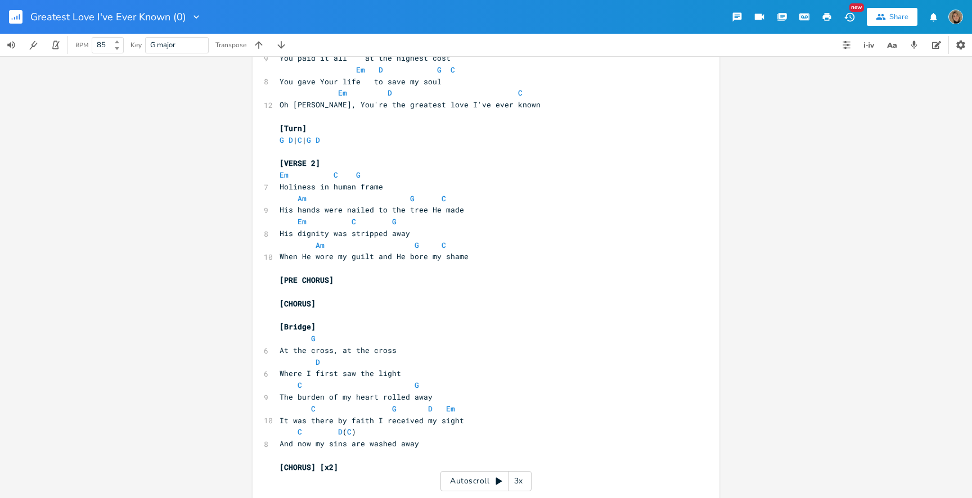
scroll to position [274, 0]
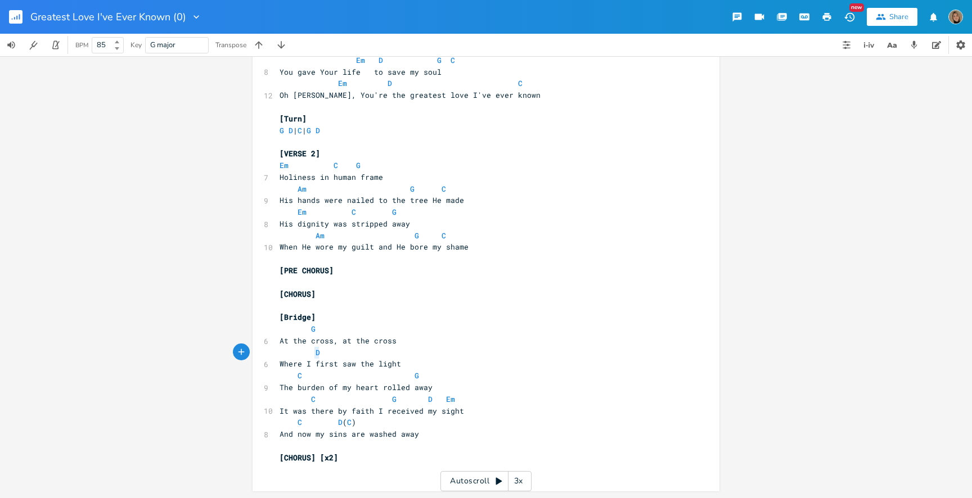
type textarea "D"
drag, startPoint x: 372, startPoint y: 355, endPoint x: 268, endPoint y: 355, distance: 103.5
click at [268, 355] on div "D x [VERSE 1] Em C G 7 Fully [DEMOGRAPHIC_DATA] and fully man Am G C 8 No human…" at bounding box center [486, 140] width 467 height 703
click at [372, 362] on span "Where I first saw the light" at bounding box center [340, 364] width 121 height 10
click at [394, 366] on span "Where I first saw the light" at bounding box center [340, 364] width 121 height 10
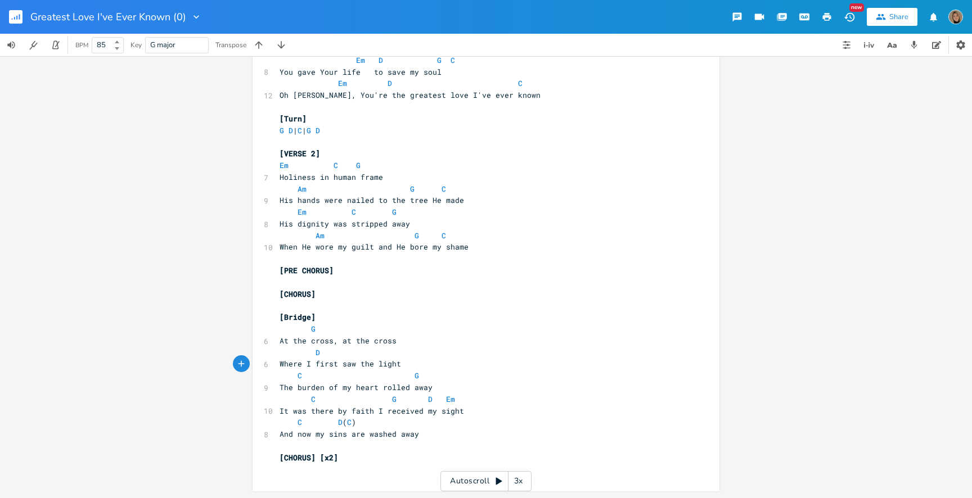
type textarea "D"
drag, startPoint x: 342, startPoint y: 353, endPoint x: 245, endPoint y: 350, distance: 96.8
click at [243, 353] on div "D x [VERSE 1] Em C G 7 Fully [DEMOGRAPHIC_DATA] and fully man Am G C 8 No human…" at bounding box center [486, 277] width 972 height 442
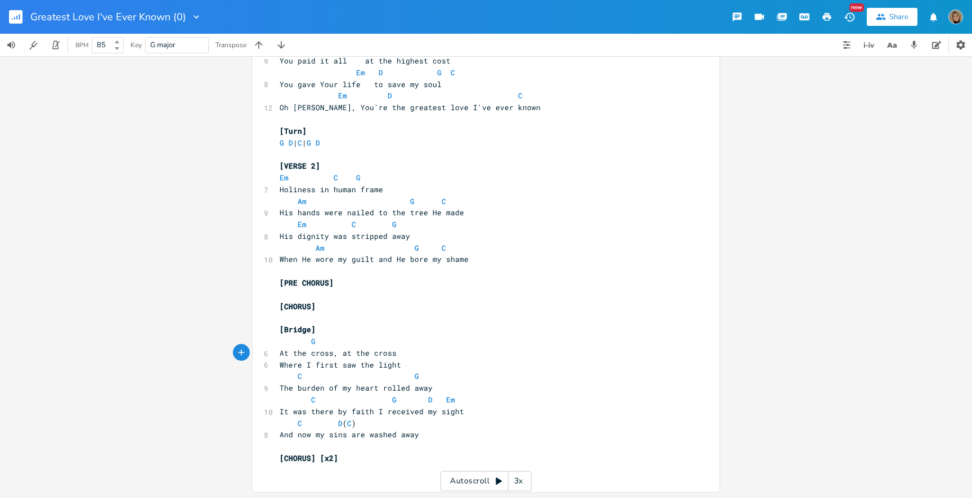
click at [280, 363] on span "Where I first saw the light" at bounding box center [340, 365] width 121 height 10
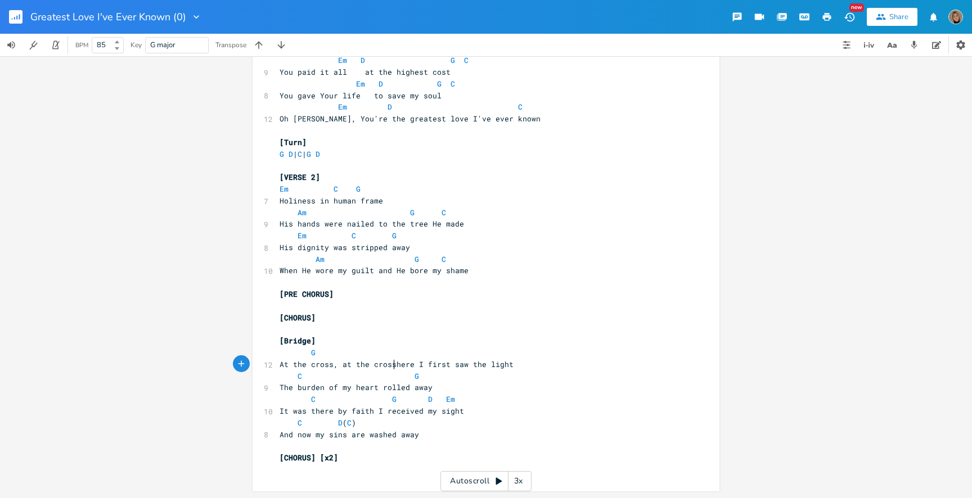
scroll to position [251, 0]
type textarea ","
type textarea "w"
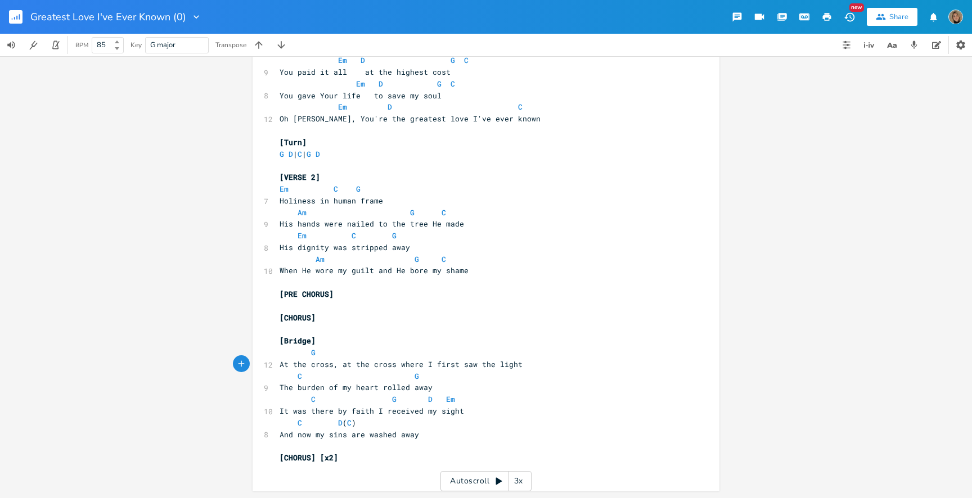
click at [368, 353] on pre "G" at bounding box center [480, 353] width 406 height 12
paste textarea
click at [422, 357] on span "G D" at bounding box center [361, 353] width 162 height 10
type textarea "C D (C)"
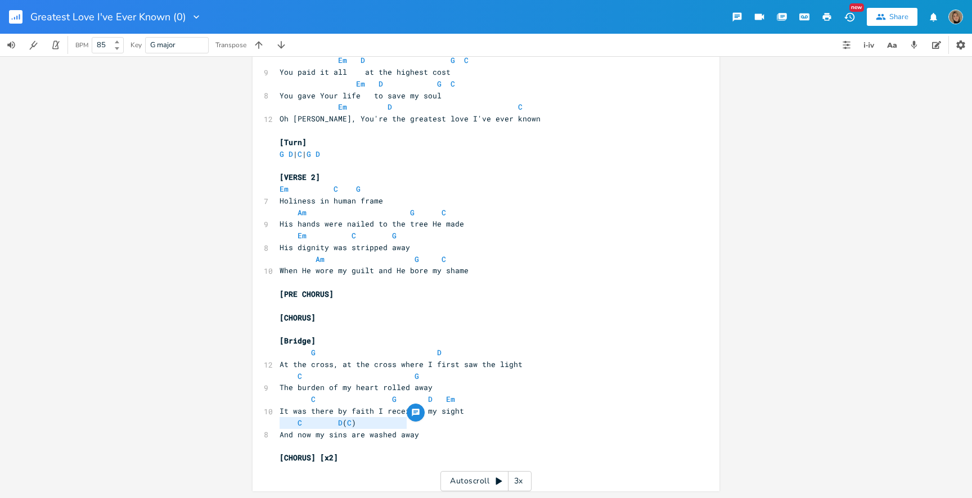
drag, startPoint x: 411, startPoint y: 425, endPoint x: 263, endPoint y: 426, distance: 148.5
click at [263, 426] on div "C D (C) x [VERSE 1] Em C G 7 Fully [DEMOGRAPHIC_DATA] and fully man Am G C 8 No…" at bounding box center [486, 151] width 467 height 679
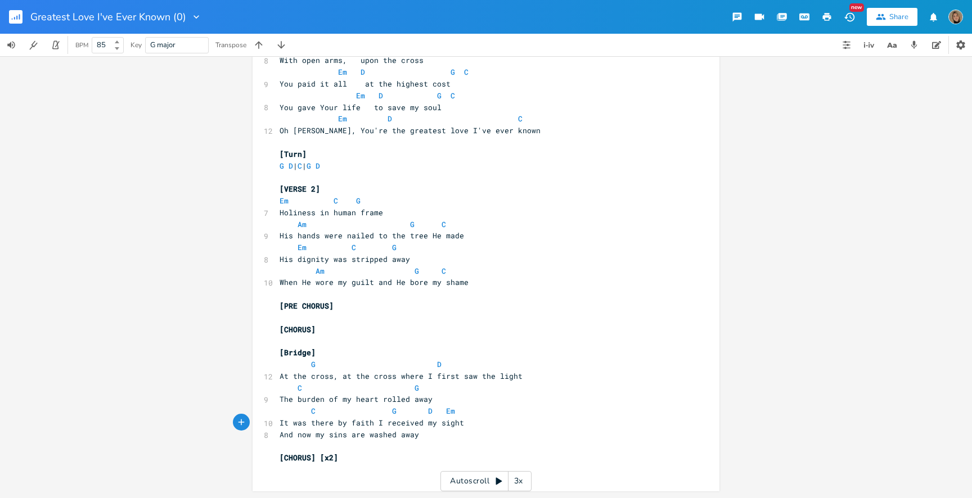
click at [282, 433] on span "And now my sins are washed away" at bounding box center [349, 435] width 139 height 10
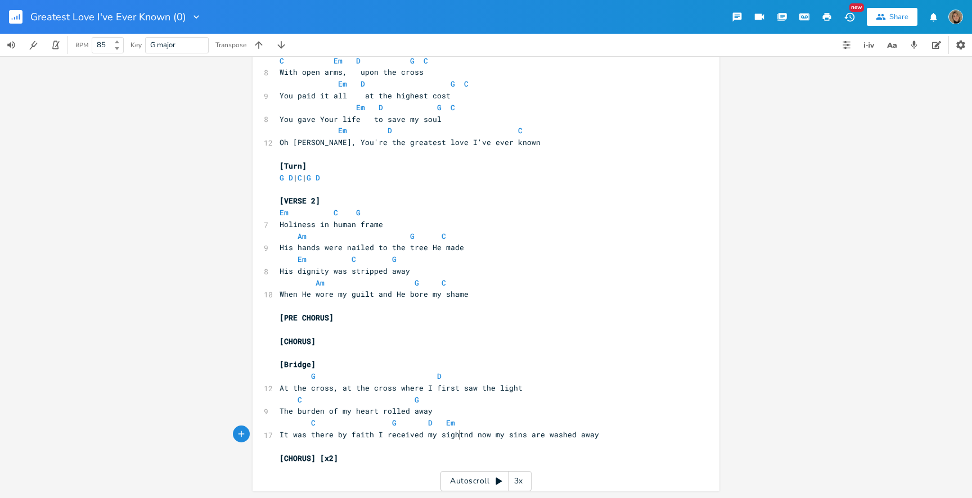
scroll to position [227, 0]
type textarea "a"
click at [453, 422] on pre "C G D Em" at bounding box center [480, 423] width 406 height 12
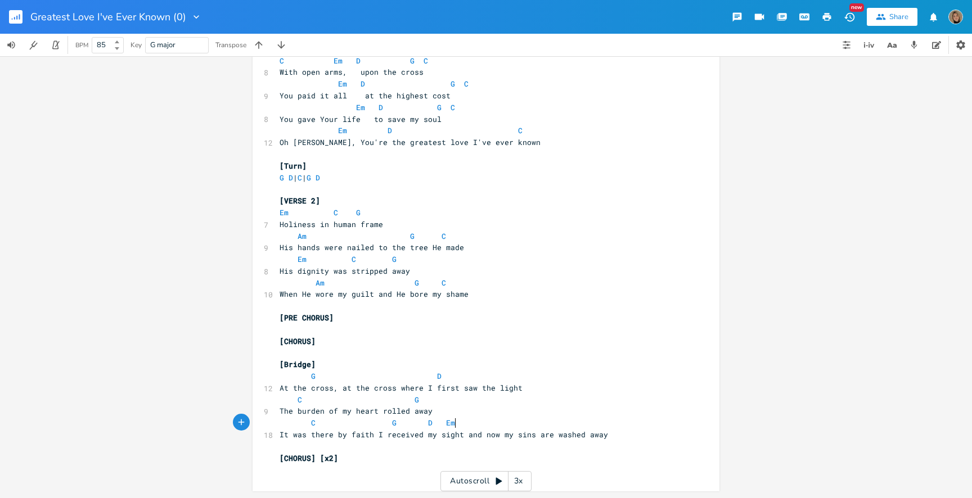
paste textarea
click at [467, 426] on span "C G D Em C D ( C )" at bounding box center [408, 423] width 256 height 10
click at [519, 425] on span "C G D Em C D ( C )" at bounding box center [415, 423] width 270 height 10
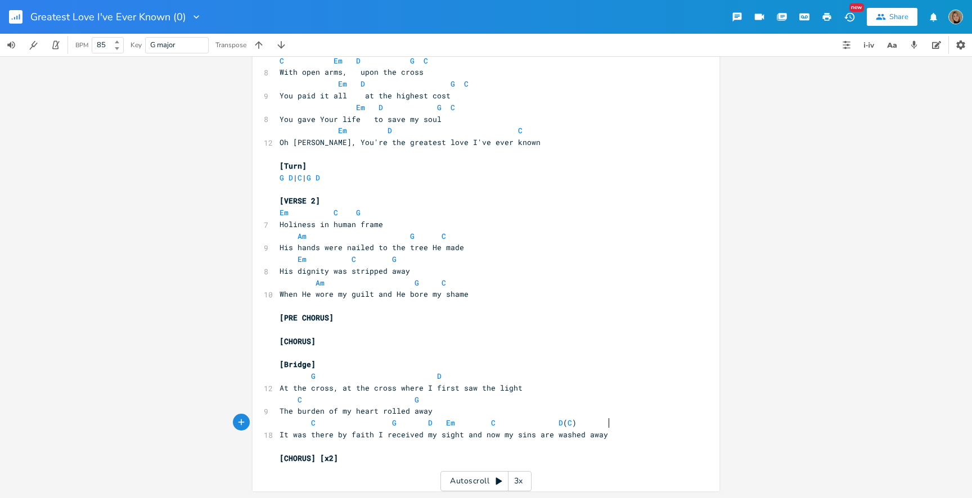
click at [577, 424] on span "C G D Em C D ( C )" at bounding box center [428, 423] width 297 height 10
click at [834, 13] on button "button" at bounding box center [827, 17] width 22 height 20
type textarea "[PRE CHORUS] [CHORUS]"
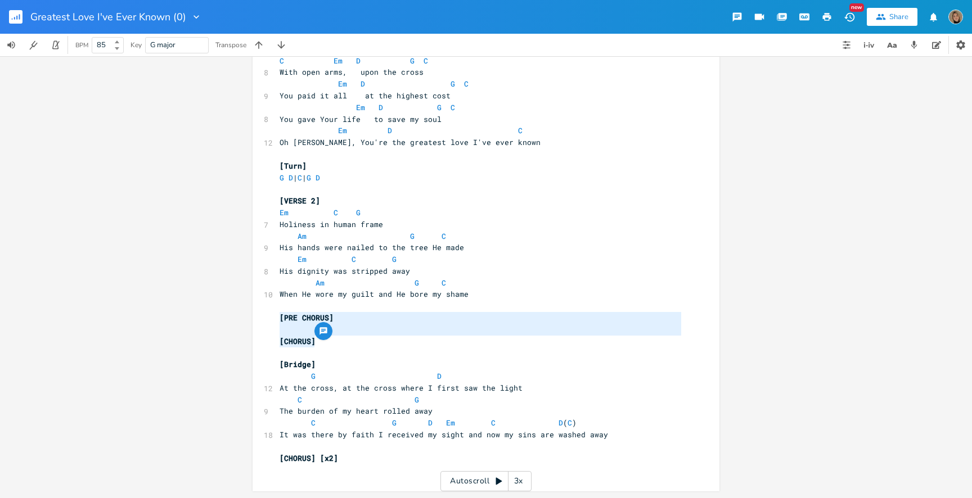
drag, startPoint x: 321, startPoint y: 344, endPoint x: 220, endPoint y: 314, distance: 105.2
click at [220, 314] on div "[PRE CHORUS] [CHORUS] x [VERSE 1] Em C G 7 Fully [DEMOGRAPHIC_DATA] and fully m…" at bounding box center [486, 277] width 972 height 442
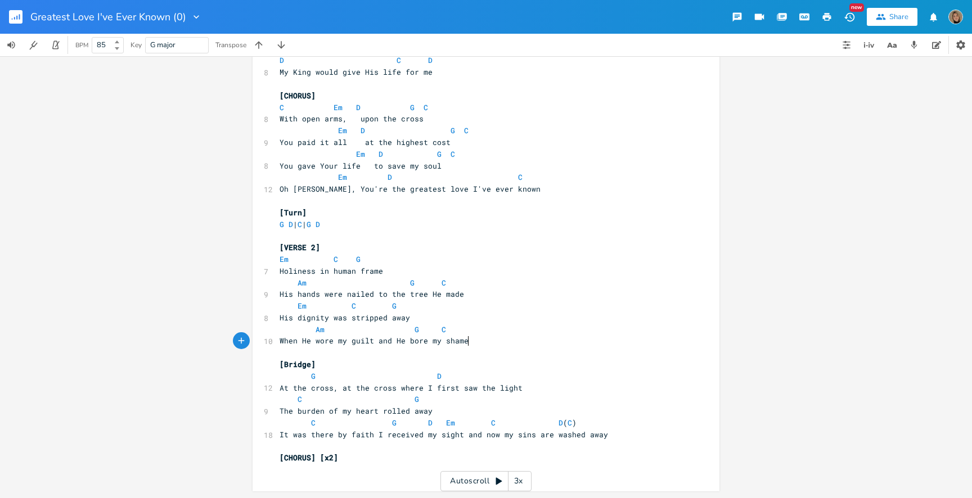
scroll to position [0, 1]
type textarea "...."
type textarea ">>> {"
type textarea "[PRE] ?"
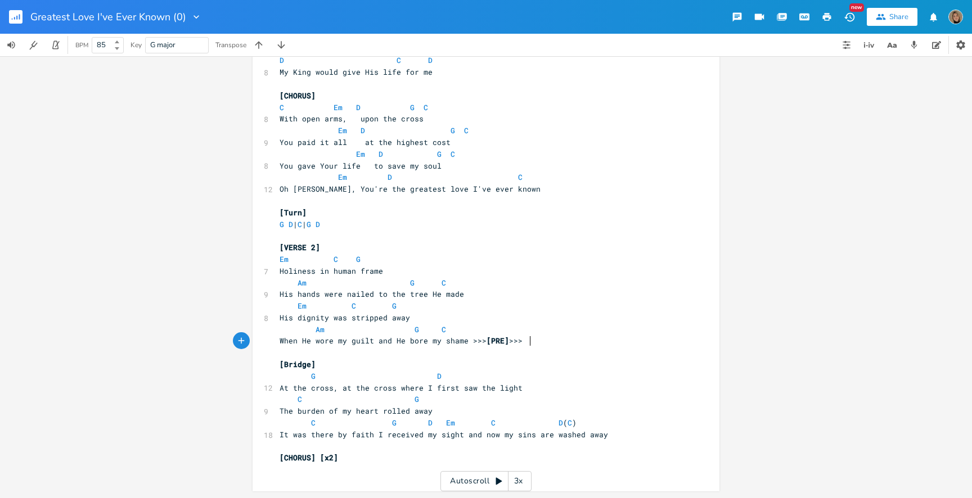
scroll to position [0, 15]
type textarea ">>> [CHOUR"
type textarea "RUS""
type textarea "'"
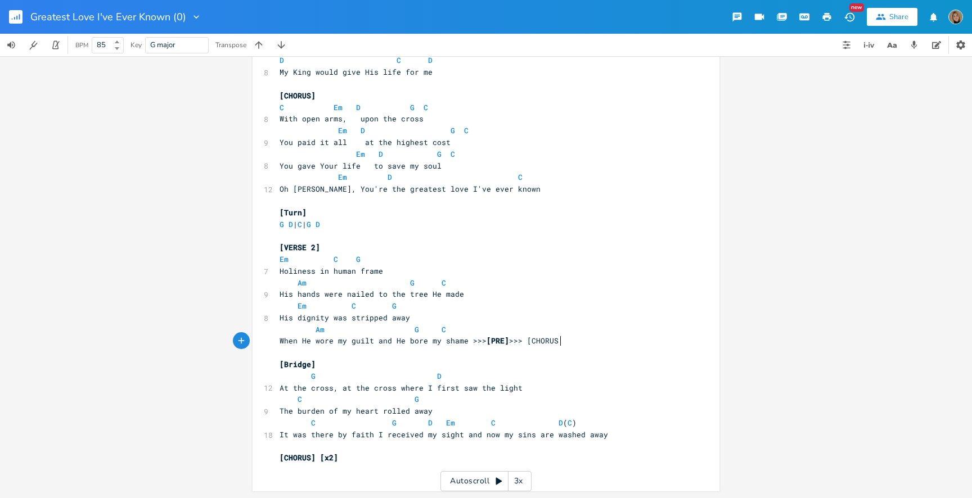
type textarea "}"
type textarea "]"
type textarea ">>>"
drag, startPoint x: 479, startPoint y: 343, endPoint x: 465, endPoint y: 342, distance: 14.1
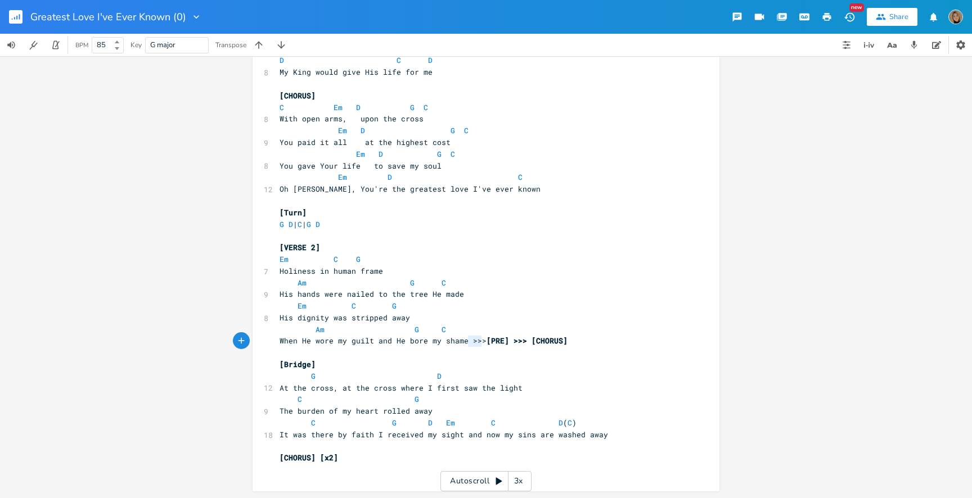
click at [465, 342] on span "When He wore my guilt and He bore my shame >>> [PRE] >>> [CHORUS]" at bounding box center [424, 341] width 288 height 10
click at [525, 341] on span "[PRE] >>> [CHORUS]" at bounding box center [527, 341] width 81 height 10
type textarea ">>>"
click at [828, 12] on icon "button" at bounding box center [827, 17] width 10 height 10
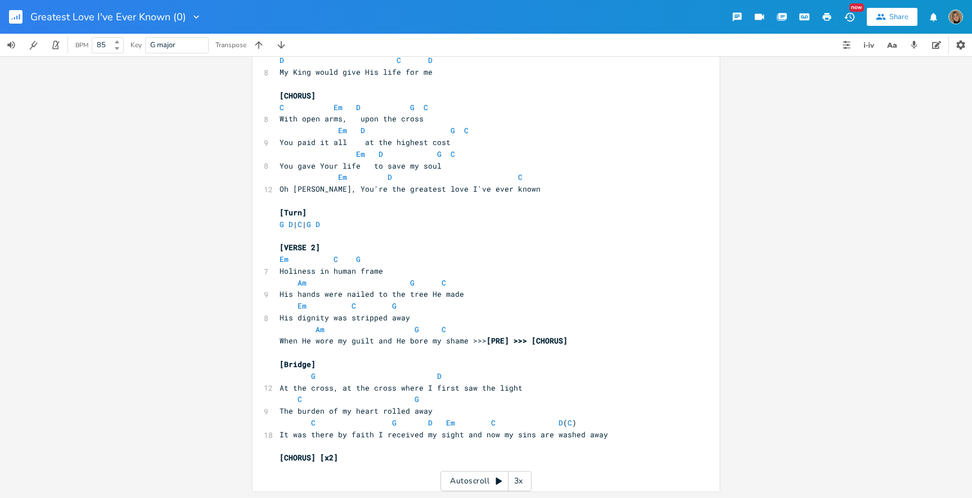
scroll to position [0, 0]
click at [326, 479] on div "x [VERSE 1] Em C G 7 Fully [DEMOGRAPHIC_DATA] and fully man Am G C 8 No human m…" at bounding box center [494, 197] width 434 height 595
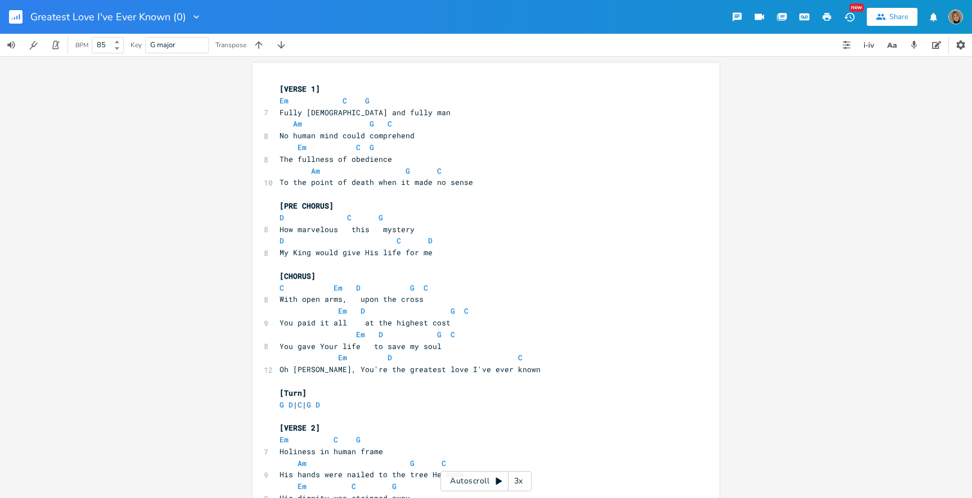
click at [825, 17] on icon "button" at bounding box center [827, 17] width 8 height 8
click at [354, 230] on span "How marvelous this mystery" at bounding box center [347, 229] width 135 height 10
click at [379, 228] on span "How marvelous this mystery" at bounding box center [343, 229] width 126 height 10
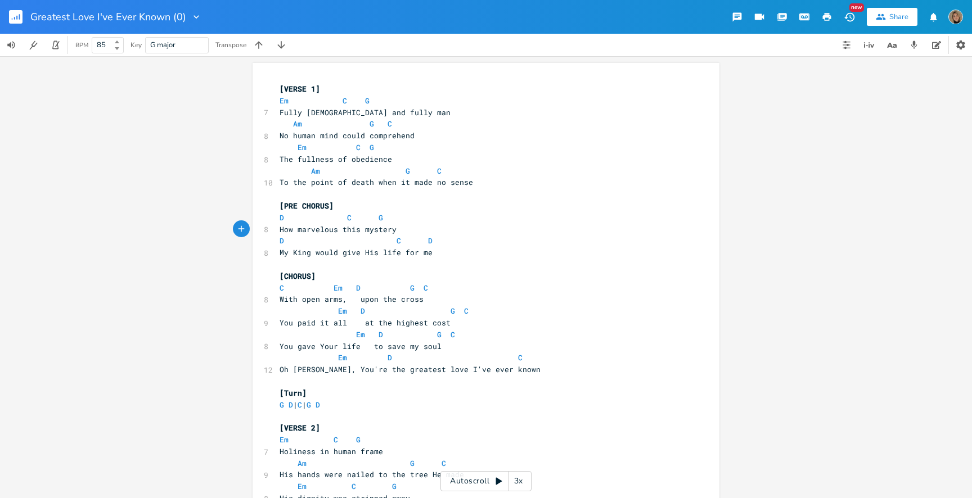
click at [340, 218] on span "D C G" at bounding box center [331, 218] width 103 height 10
click at [367, 300] on span "With open arms, upon the cross" at bounding box center [352, 299] width 144 height 10
click at [372, 323] on span "You paid it all at the highest cost" at bounding box center [365, 323] width 171 height 10
click at [381, 347] on span "You gave Your life to save my soul" at bounding box center [361, 346] width 162 height 10
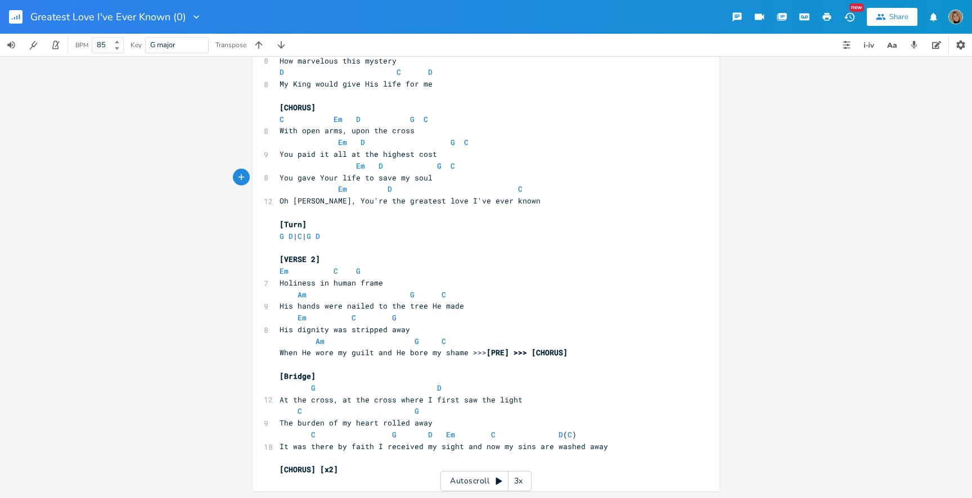
scroll to position [0, 0]
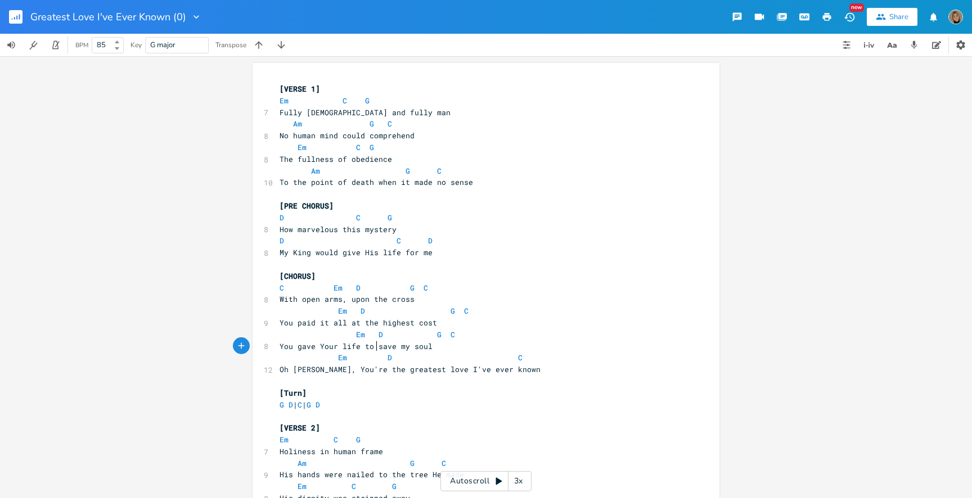
click at [831, 12] on icon "button" at bounding box center [827, 17] width 10 height 10
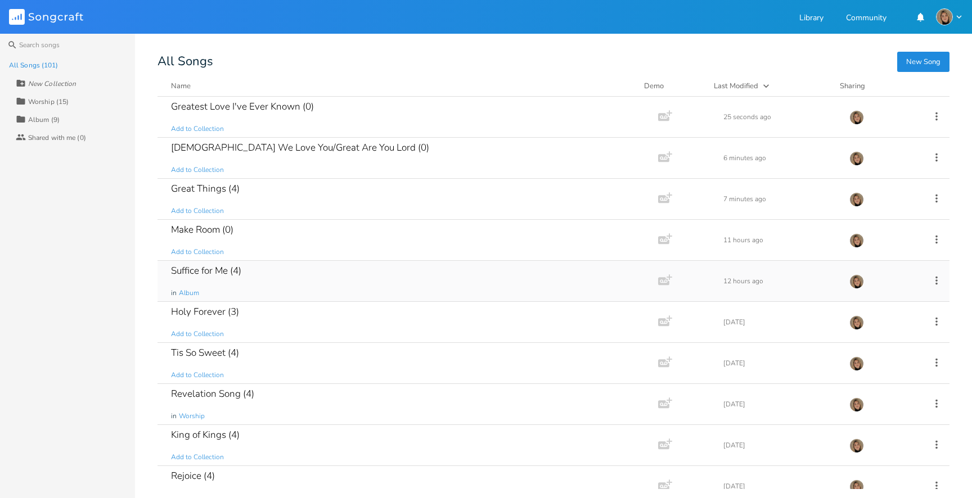
click at [260, 272] on div "Suffice for Me (4) in Album" at bounding box center [405, 281] width 469 height 40
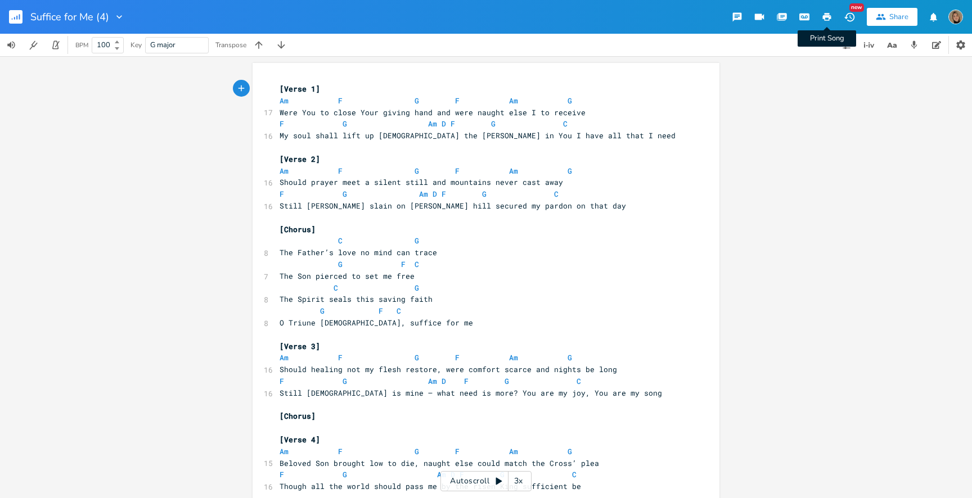
click at [824, 19] on icon "button" at bounding box center [827, 17] width 8 height 8
click at [256, 47] on icon "button" at bounding box center [258, 44] width 11 height 11
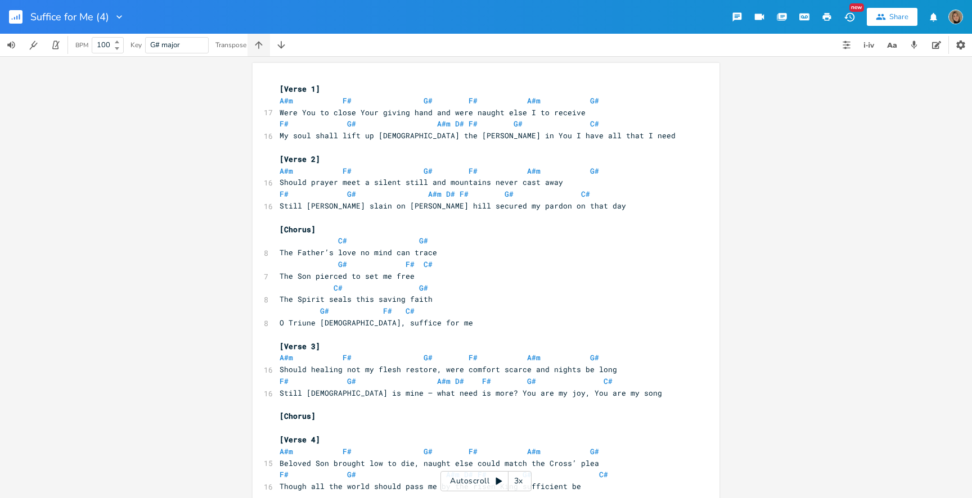
click at [256, 47] on icon "button" at bounding box center [258, 44] width 11 height 11
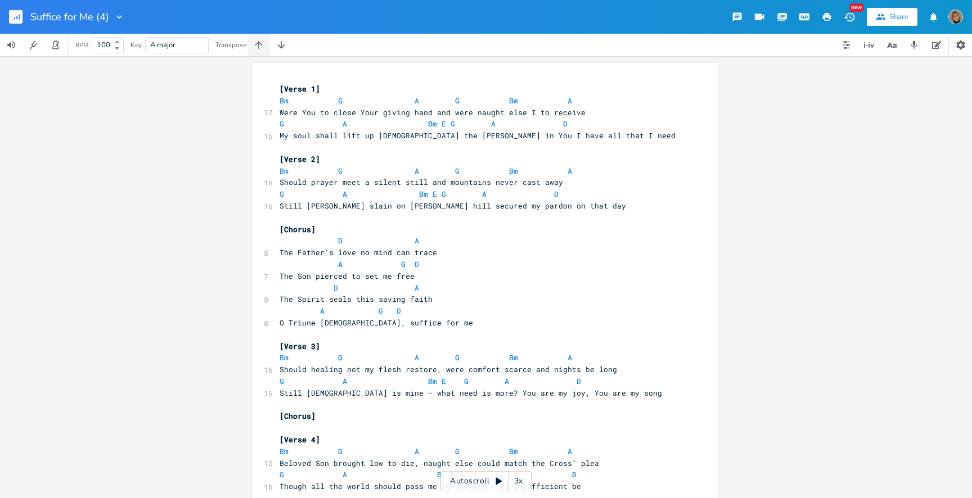
click at [256, 47] on icon "button" at bounding box center [258, 44] width 11 height 11
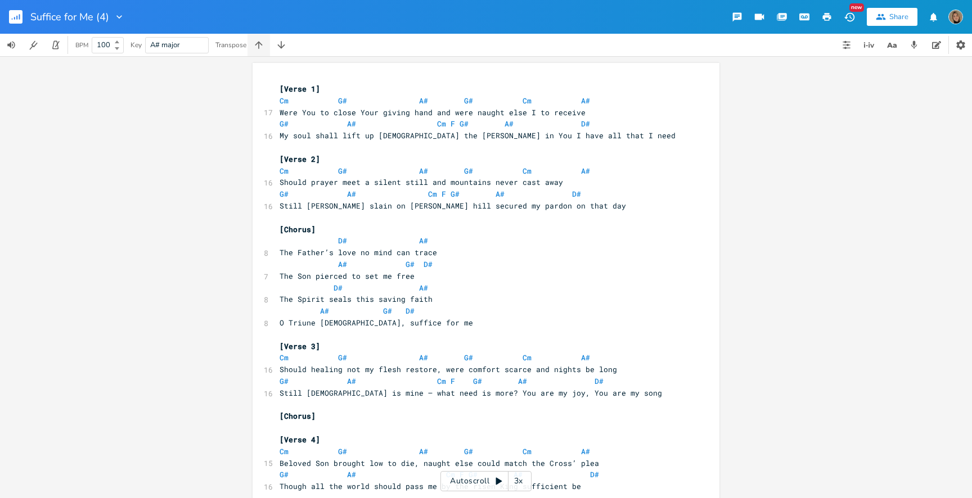
click at [256, 47] on icon "button" at bounding box center [258, 44] width 11 height 11
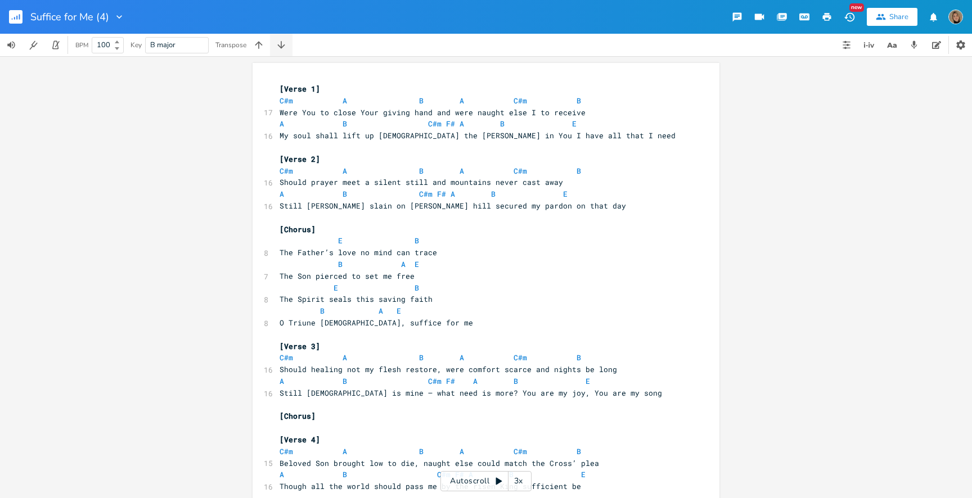
click at [278, 49] on icon "button" at bounding box center [281, 44] width 11 height 11
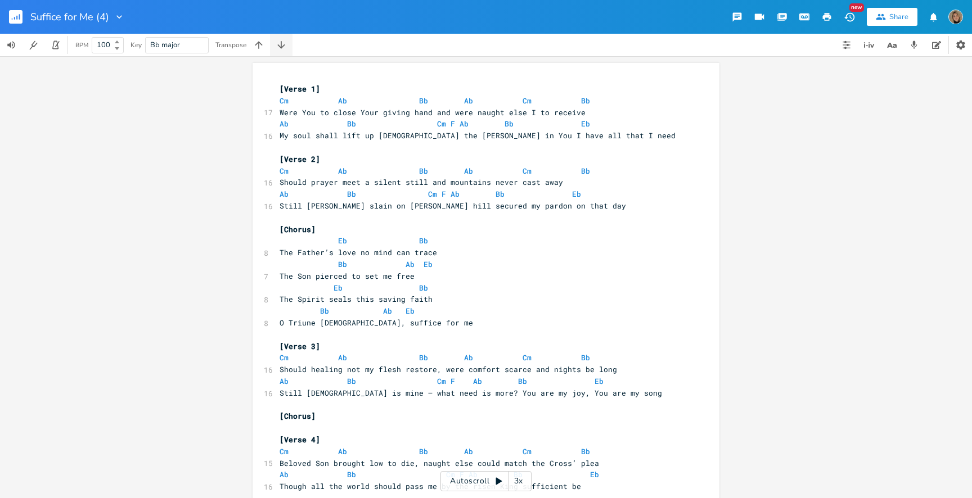
click at [278, 49] on icon "button" at bounding box center [281, 44] width 11 height 11
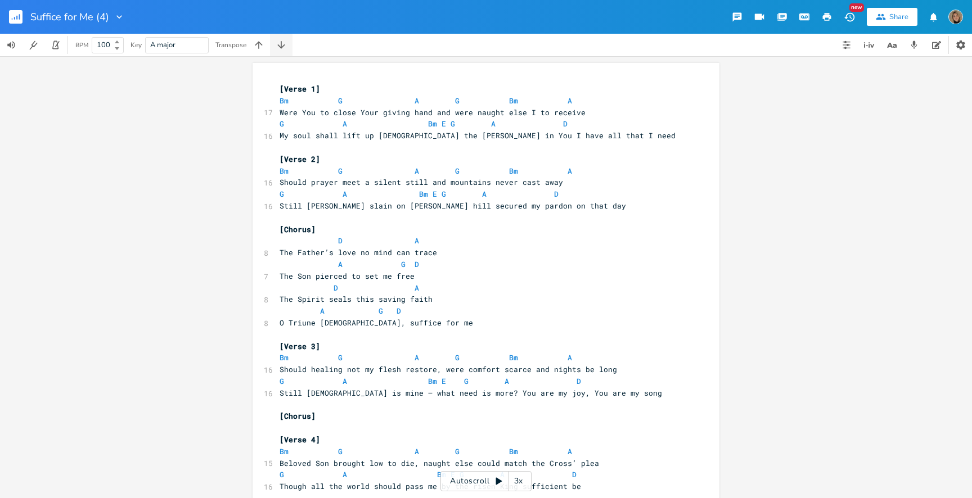
click at [277, 49] on icon "button" at bounding box center [281, 44] width 11 height 11
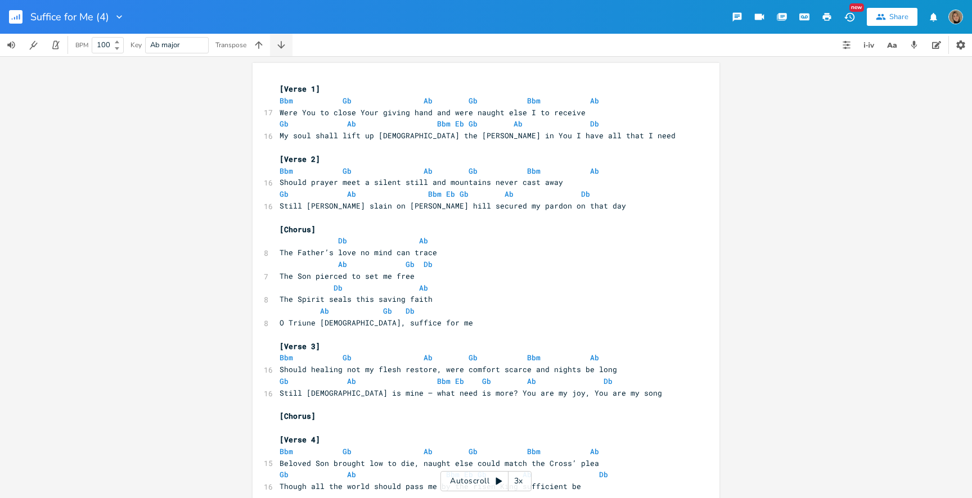
click at [277, 49] on icon "button" at bounding box center [281, 44] width 11 height 11
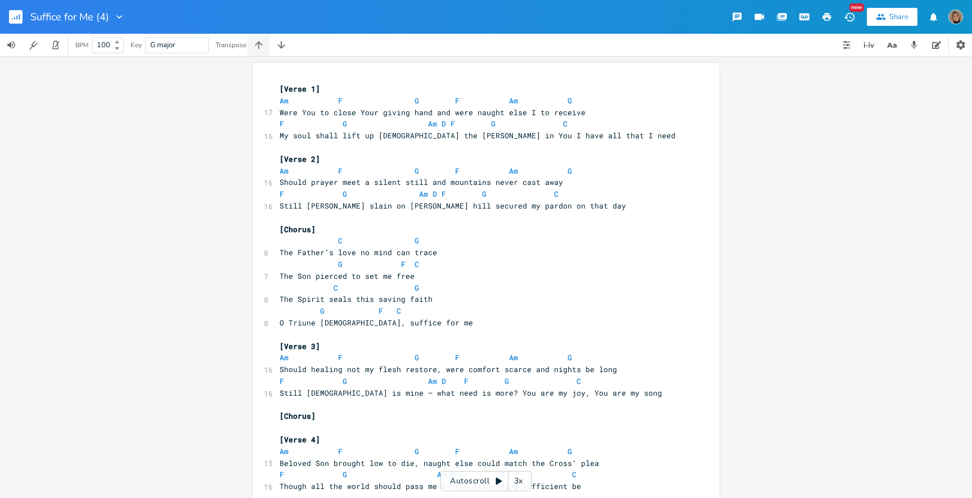
click at [262, 45] on icon "button" at bounding box center [258, 44] width 11 height 11
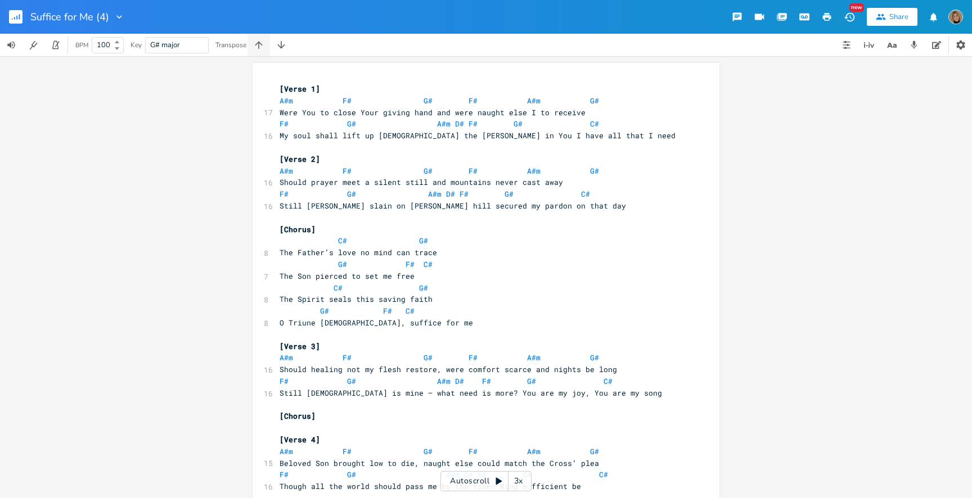
click at [262, 45] on icon "button" at bounding box center [258, 44] width 11 height 11
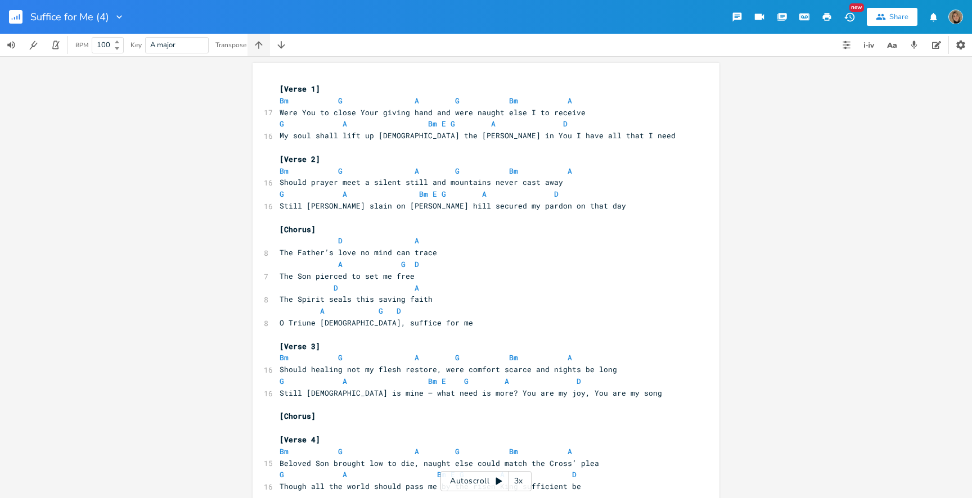
click at [262, 45] on icon "button" at bounding box center [258, 44] width 11 height 11
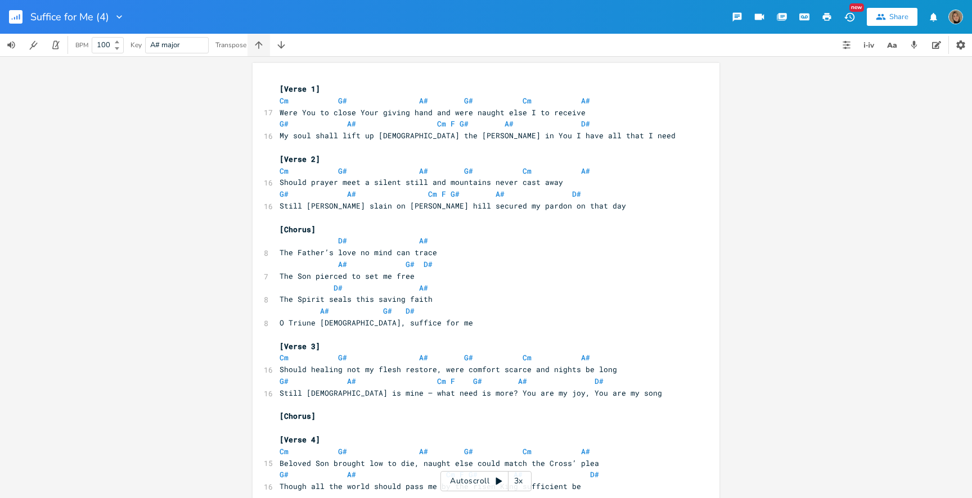
click at [262, 45] on icon "button" at bounding box center [258, 44] width 11 height 11
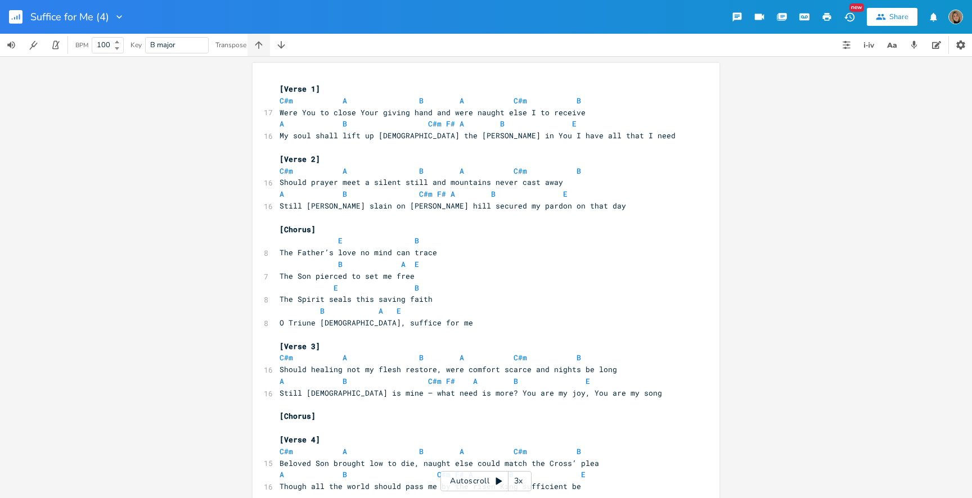
click at [262, 46] on icon "button" at bounding box center [258, 44] width 11 height 11
click at [278, 46] on icon "button" at bounding box center [281, 44] width 11 height 11
click at [831, 15] on icon "button" at bounding box center [827, 17] width 10 height 10
click at [277, 47] on icon "button" at bounding box center [281, 44] width 11 height 11
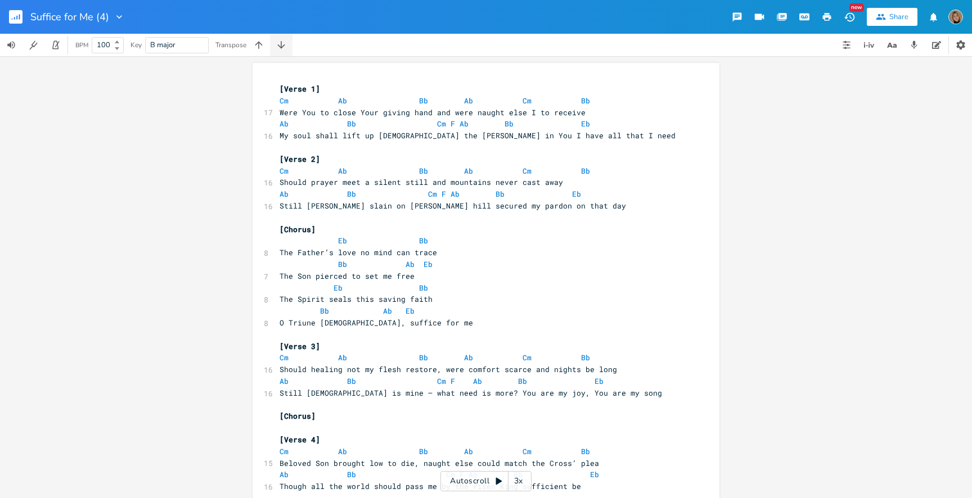
click at [277, 47] on icon "button" at bounding box center [281, 44] width 11 height 11
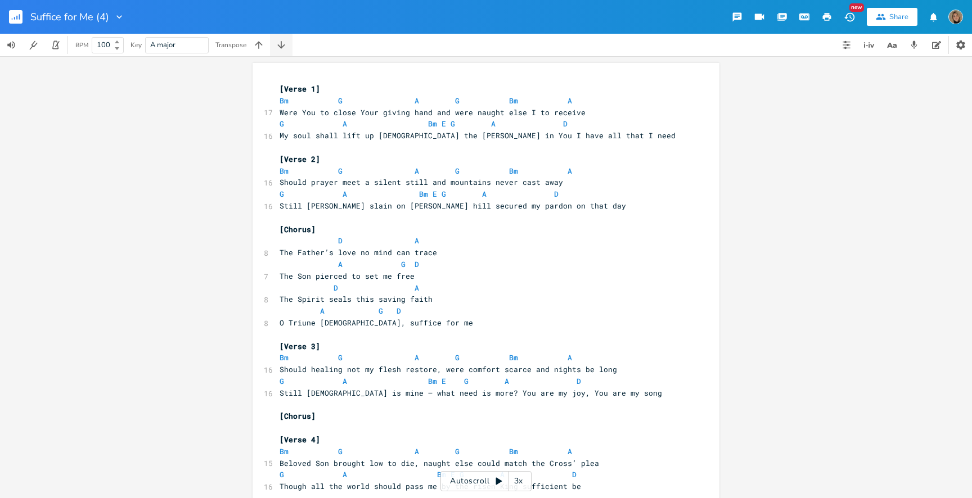
click at [277, 47] on icon "button" at bounding box center [281, 44] width 11 height 11
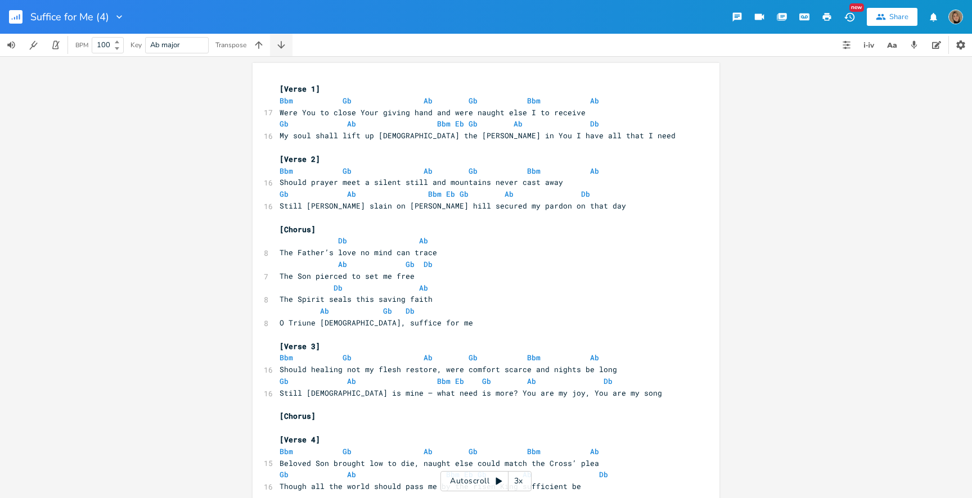
click at [277, 47] on icon "button" at bounding box center [281, 44] width 11 height 11
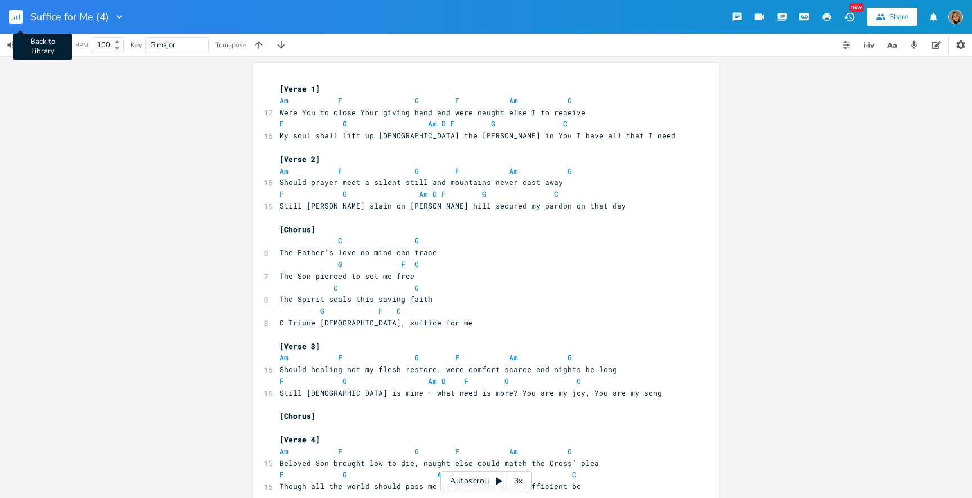
click at [20, 11] on rect "button" at bounding box center [15, 16] width 13 height 13
